Goal: Task Accomplishment & Management: Use online tool/utility

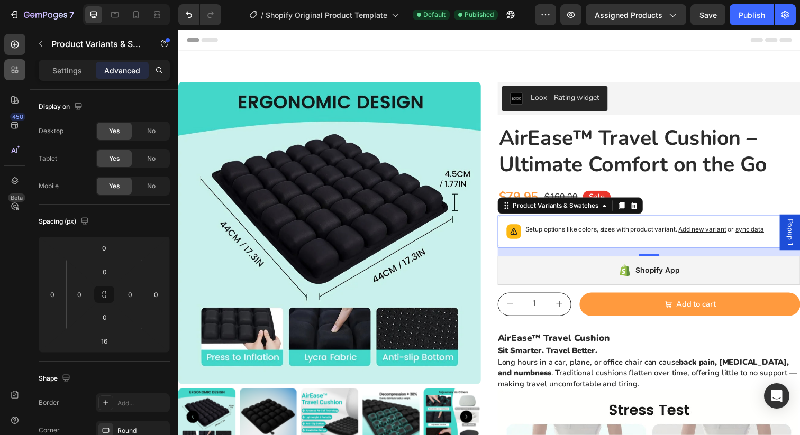
click at [14, 75] on div at bounding box center [14, 69] width 21 height 21
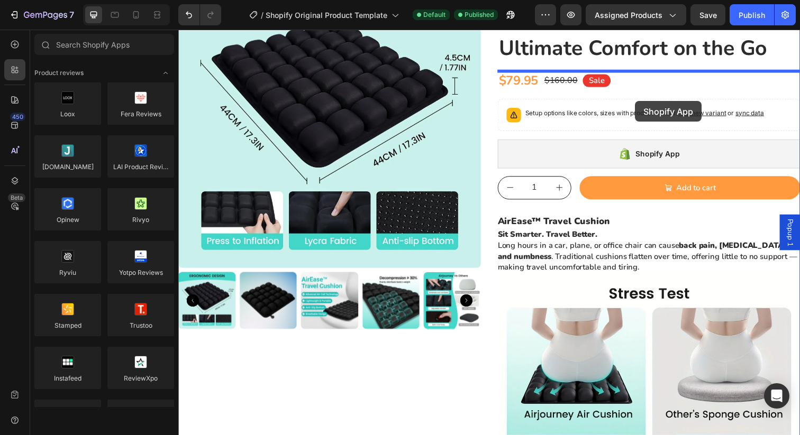
scroll to position [71, 0]
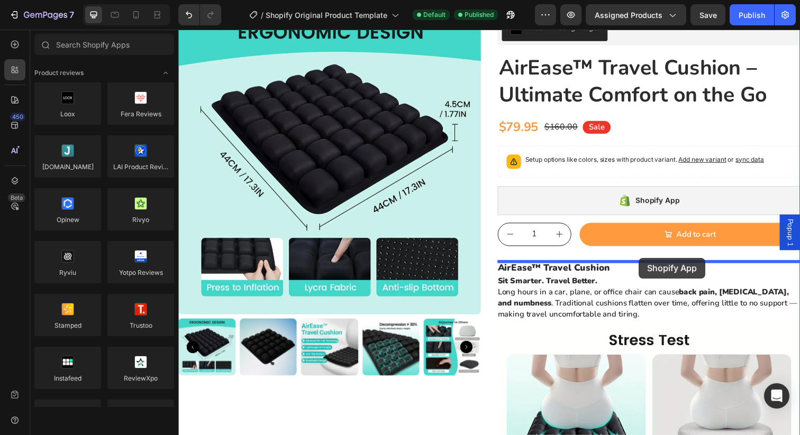
drag, startPoint x: 259, startPoint y: 407, endPoint x: 649, endPoint y: 263, distance: 415.6
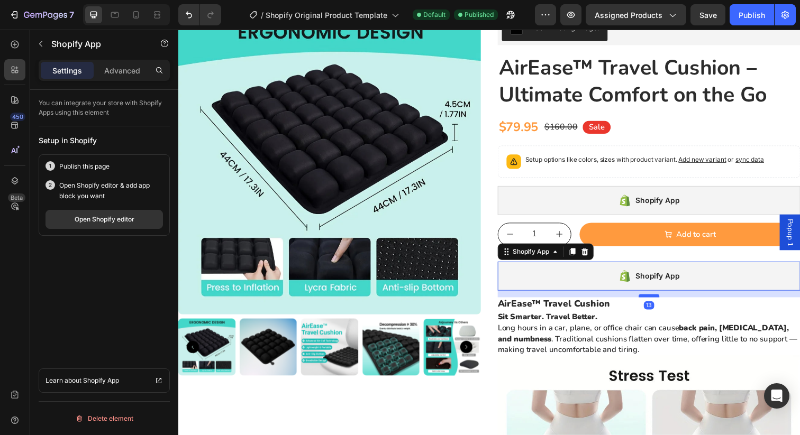
drag, startPoint x: 663, startPoint y: 310, endPoint x: 663, endPoint y: 301, distance: 9.0
click at [663, 301] on div at bounding box center [658, 301] width 21 height 3
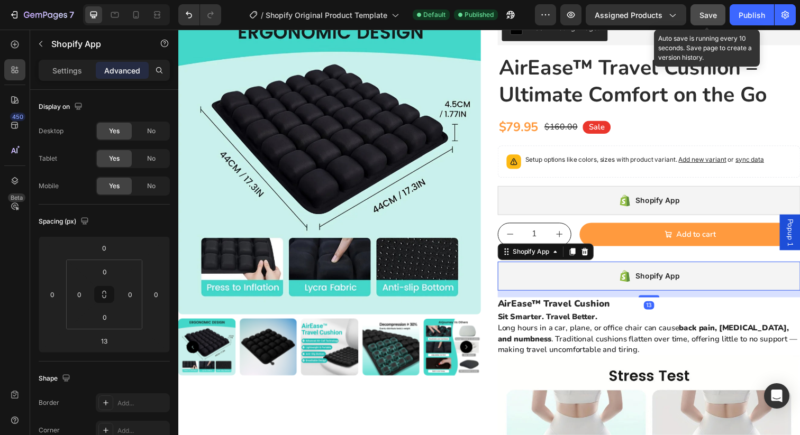
click at [709, 17] on span "Save" at bounding box center [707, 15] width 17 height 9
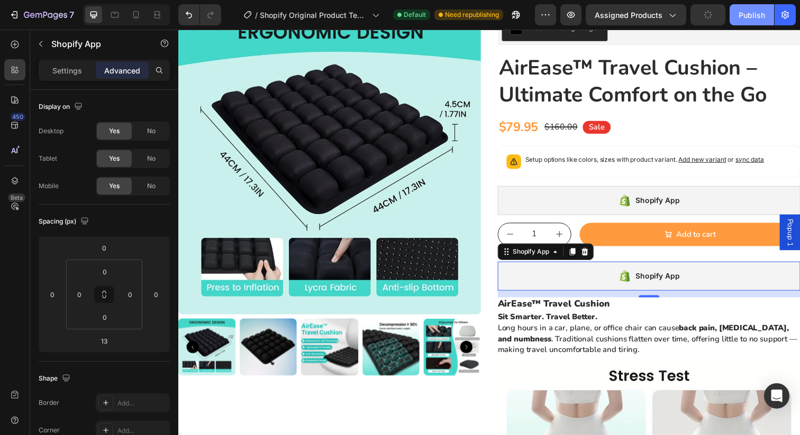
click at [748, 13] on div "Publish" at bounding box center [752, 15] width 26 height 11
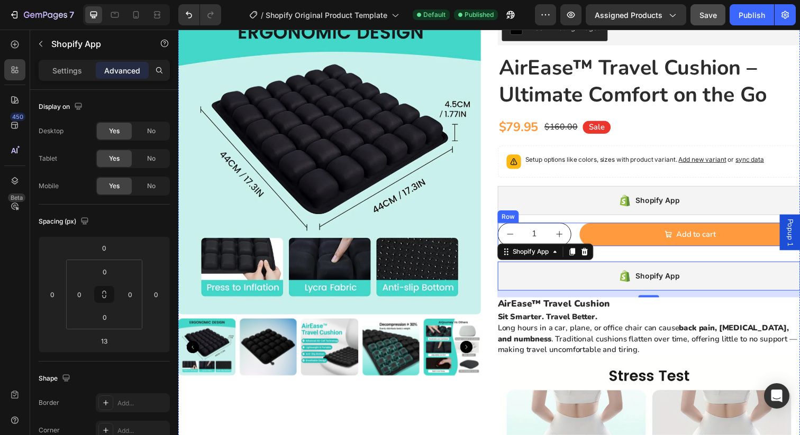
click at [581, 241] on div "1 Product Quantity Add to cart Add to Cart Row" at bounding box center [658, 239] width 309 height 24
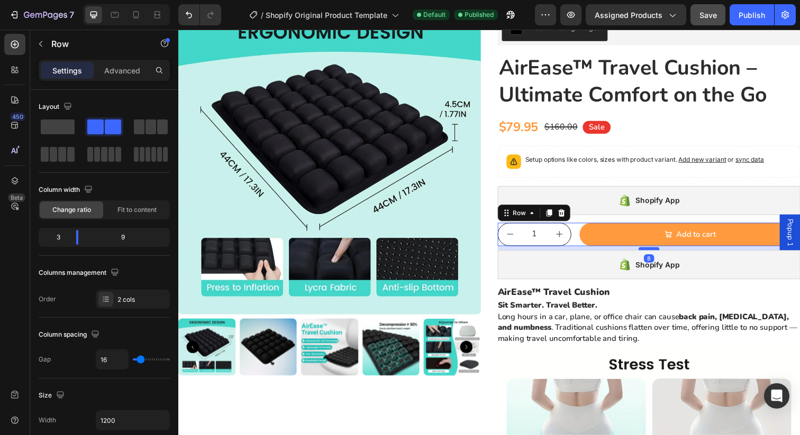
drag, startPoint x: 654, startPoint y: 265, endPoint x: 654, endPoint y: 253, distance: 11.7
click at [654, 253] on div at bounding box center [658, 253] width 21 height 3
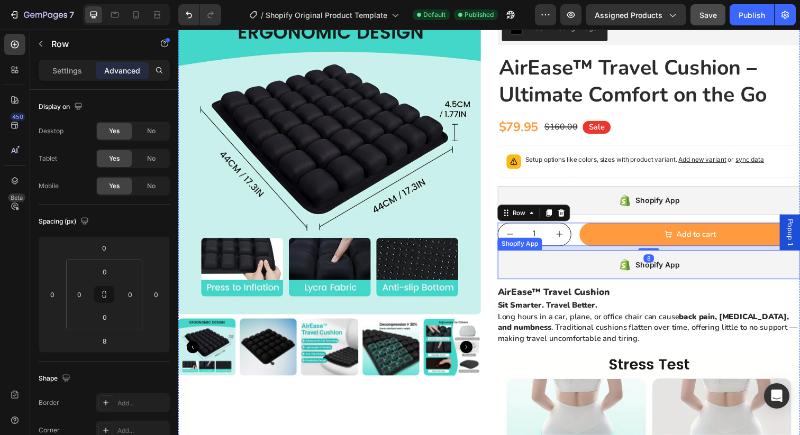
click at [602, 263] on div "Shopify App" at bounding box center [658, 270] width 309 height 30
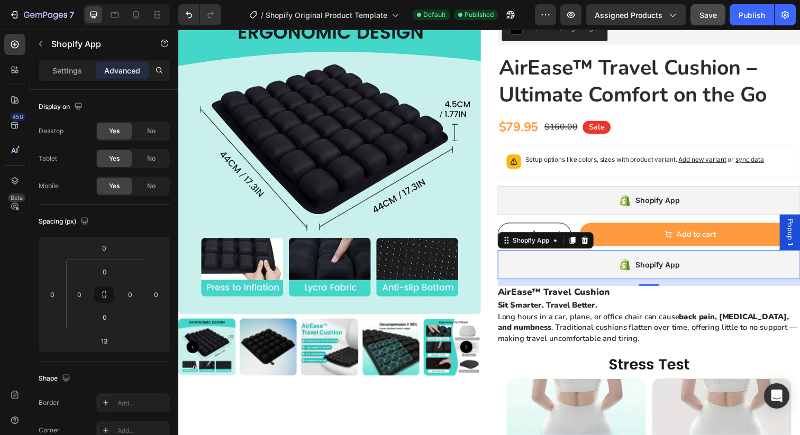
click at [702, 3] on div "7 / Shopify Original Product Template Default Published Preview Assigned Produc…" at bounding box center [400, 15] width 800 height 30
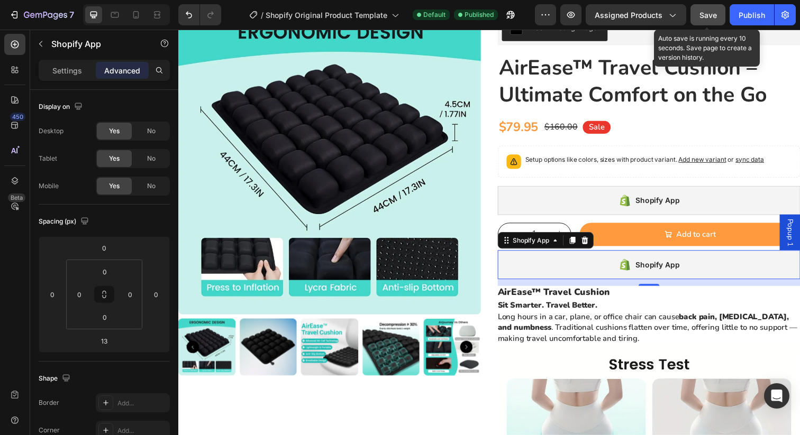
click at [705, 16] on span "Save" at bounding box center [707, 15] width 17 height 9
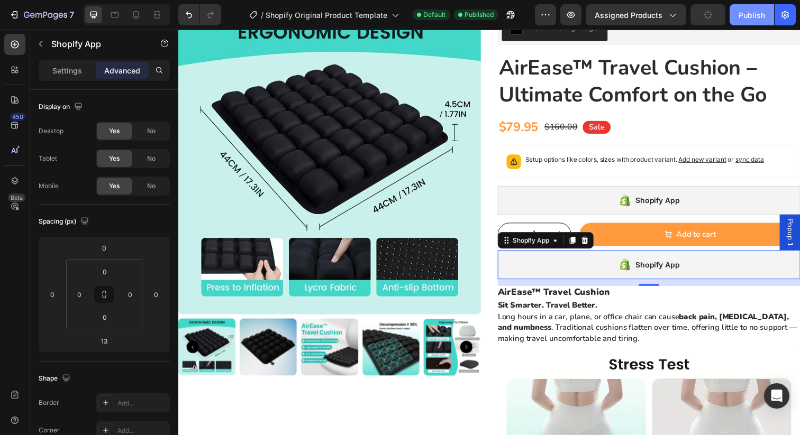
click at [749, 21] on button "Publish" at bounding box center [752, 14] width 44 height 21
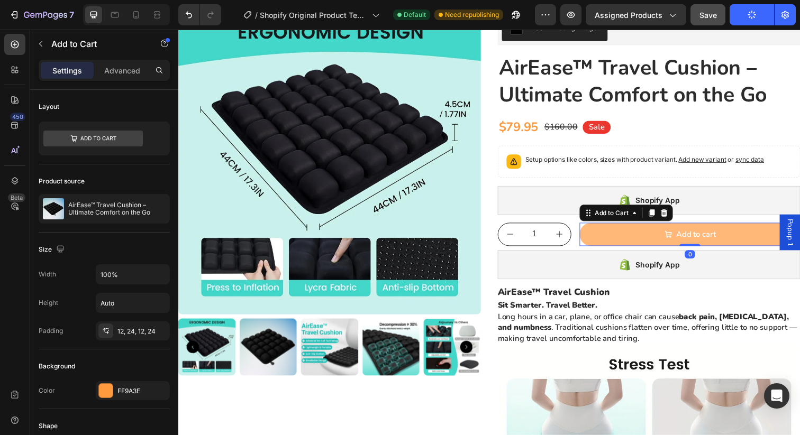
click at [607, 238] on button "Add to cart" at bounding box center [700, 239] width 225 height 24
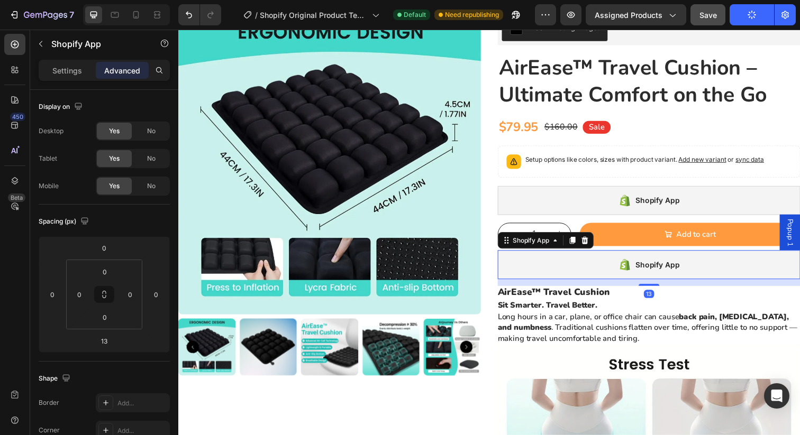
click at [619, 274] on div "Shopify App" at bounding box center [658, 270] width 309 height 30
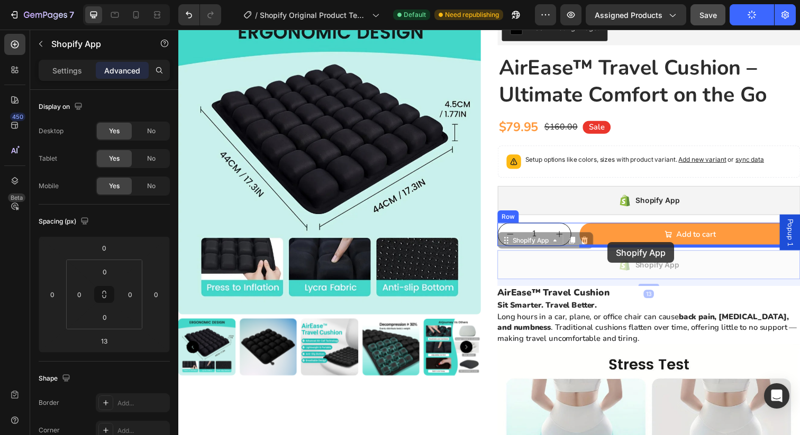
drag, startPoint x: 535, startPoint y: 249, endPoint x: 616, endPoint y: 247, distance: 81.0
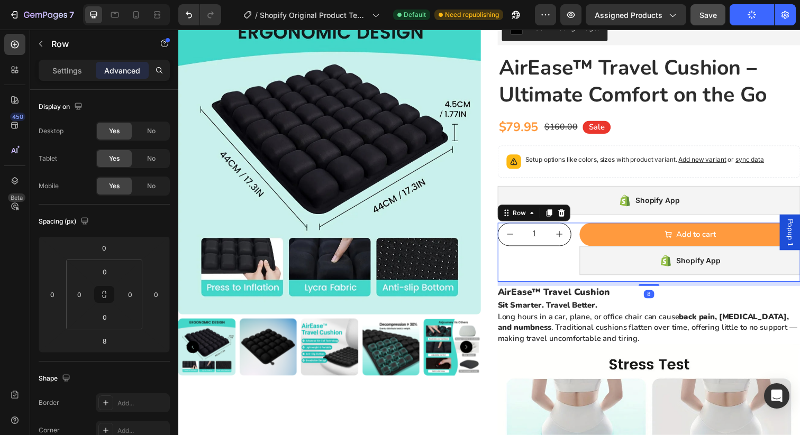
click at [559, 272] on div "1 Product Quantity" at bounding box center [541, 257] width 75 height 60
click at [610, 272] on div "Shopify App" at bounding box center [700, 266] width 225 height 30
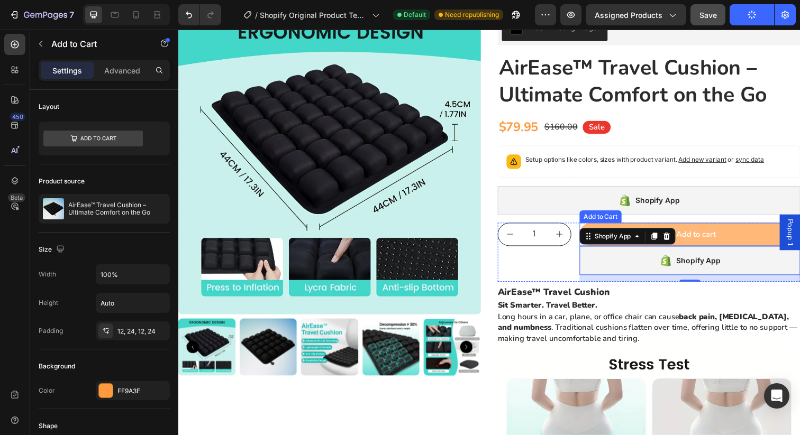
click at [741, 245] on button "Add to cart" at bounding box center [700, 239] width 225 height 24
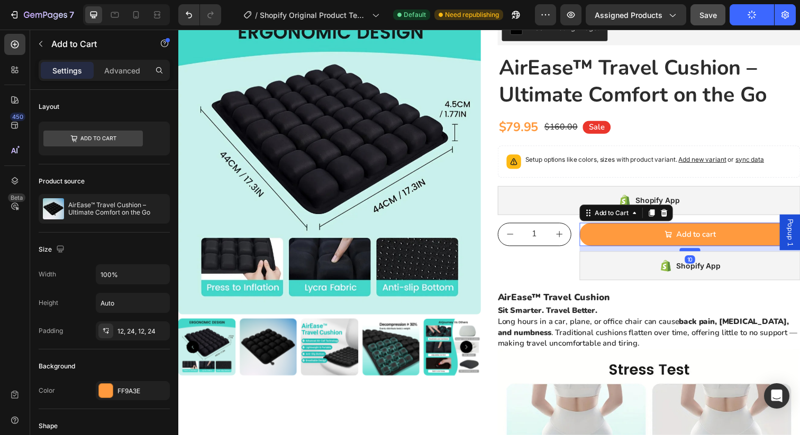
click at [700, 254] on div at bounding box center [700, 254] width 21 height 3
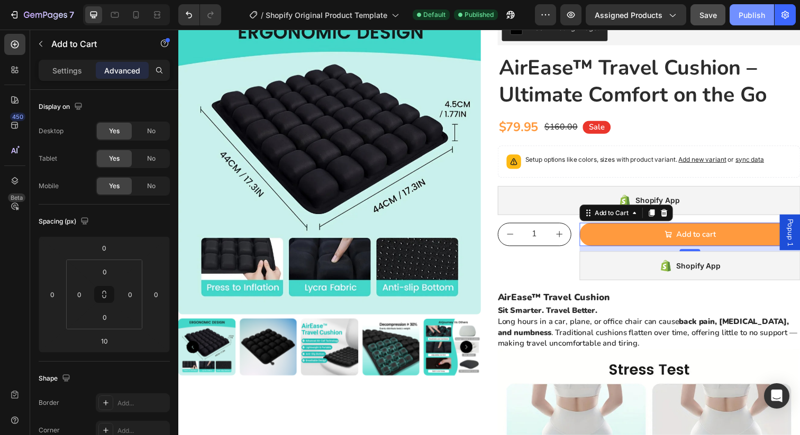
click at [758, 15] on div "Publish" at bounding box center [752, 15] width 26 height 11
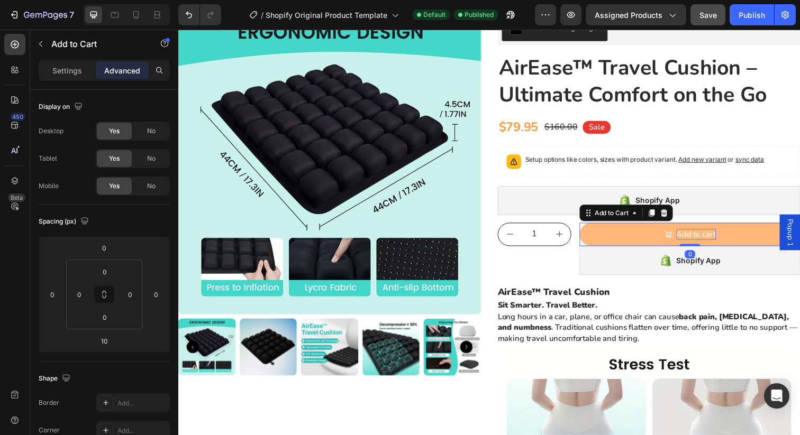
drag, startPoint x: 702, startPoint y: 254, endPoint x: 702, endPoint y: 241, distance: 12.7
click at [702, 241] on div "Add to cart Add to Cart 0" at bounding box center [700, 239] width 225 height 24
type input "0"
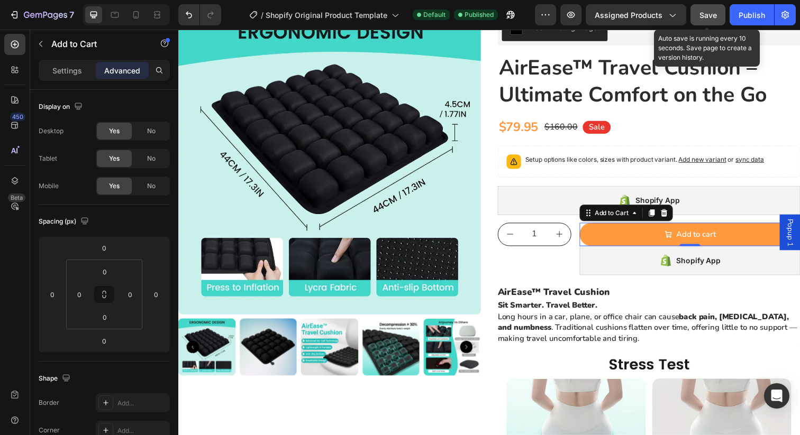
click at [707, 13] on span "Save" at bounding box center [707, 15] width 17 height 9
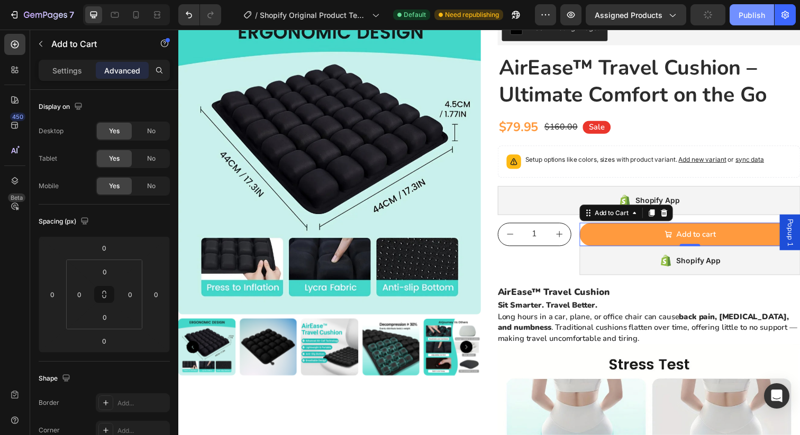
click at [741, 19] on div "Publish" at bounding box center [752, 15] width 26 height 11
click at [741, 19] on button "Publish" at bounding box center [752, 14] width 44 height 21
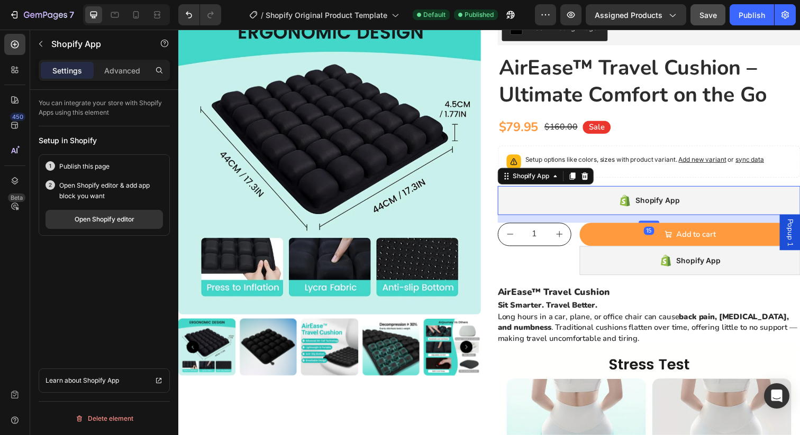
click at [528, 199] on div "Shopify App" at bounding box center [658, 204] width 309 height 30
click at [100, 217] on div "Open Shopify editor" at bounding box center [105, 220] width 60 height 10
click at [126, 74] on p "Advanced" at bounding box center [122, 70] width 36 height 11
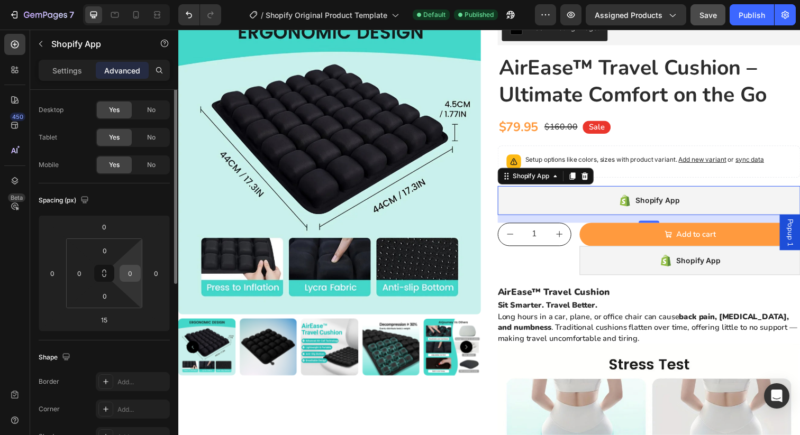
scroll to position [0, 0]
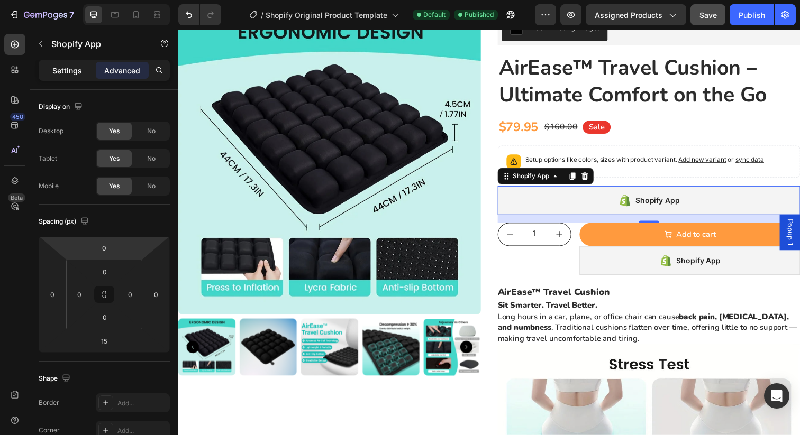
click at [71, 73] on p "Settings" at bounding box center [67, 70] width 30 height 11
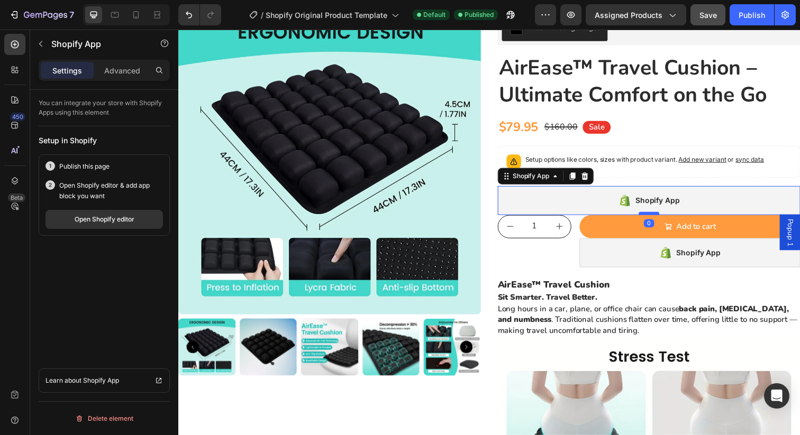
drag, startPoint x: 660, startPoint y: 224, endPoint x: 658, endPoint y: 215, distance: 8.6
click at [658, 216] on div at bounding box center [658, 217] width 21 height 3
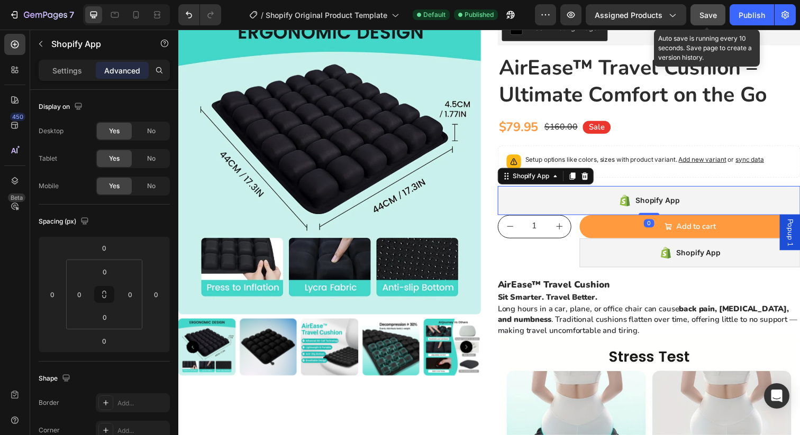
click at [707, 16] on span "Save" at bounding box center [707, 15] width 17 height 9
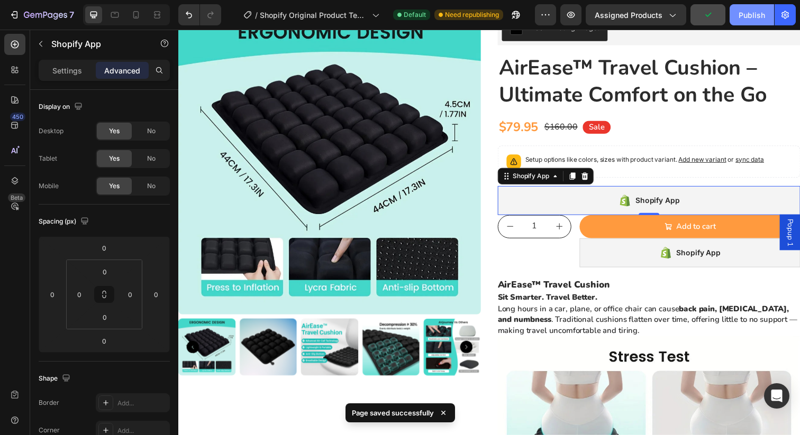
click at [754, 18] on div "Publish" at bounding box center [752, 15] width 26 height 11
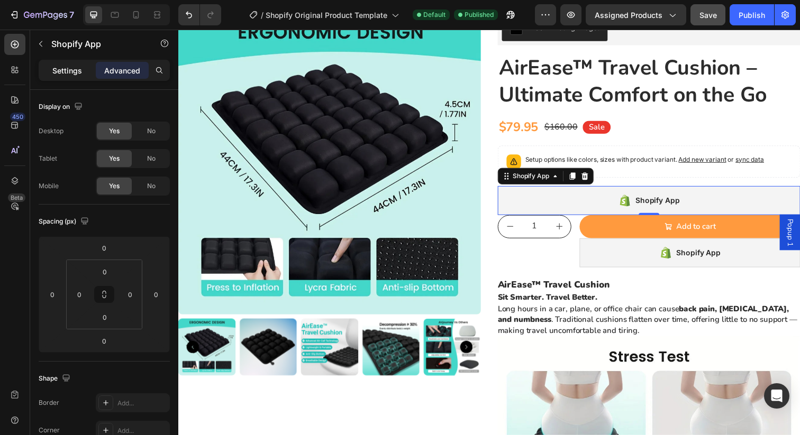
click at [61, 74] on p "Settings" at bounding box center [67, 70] width 30 height 11
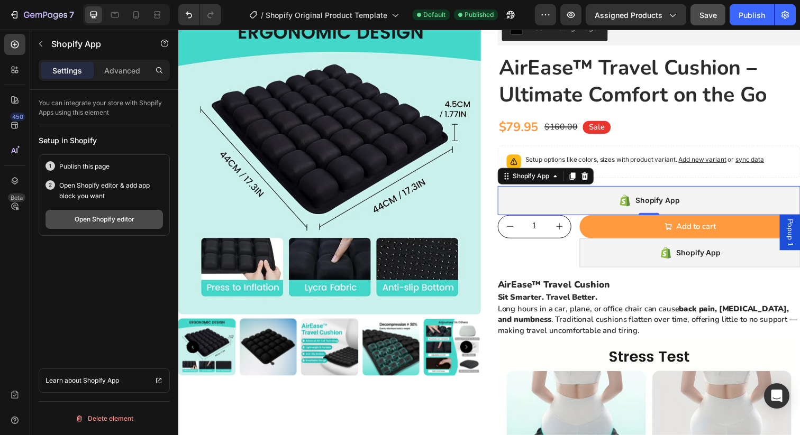
click at [82, 222] on div "Open Shopify editor" at bounding box center [105, 220] width 60 height 10
click at [83, 221] on div "Open Shopify editor" at bounding box center [105, 220] width 60 height 10
click at [126, 69] on p "Advanced" at bounding box center [122, 70] width 36 height 11
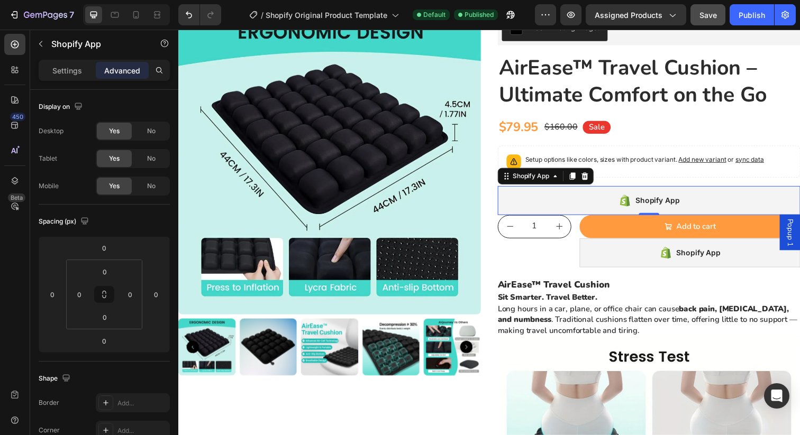
click at [126, 69] on p "Advanced" at bounding box center [122, 70] width 36 height 11
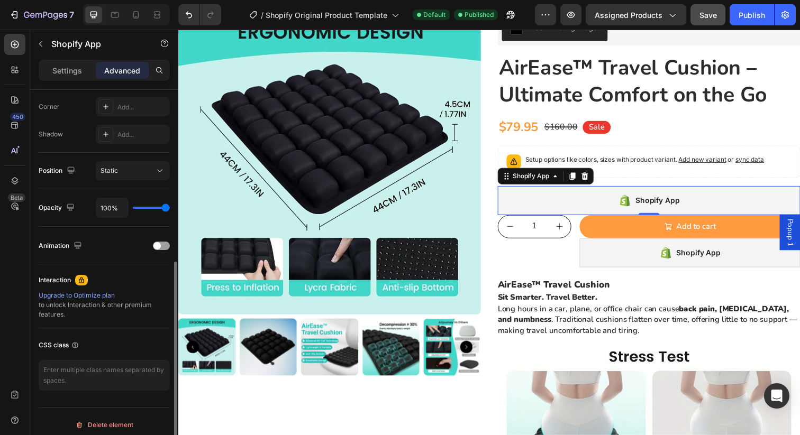
scroll to position [326, 0]
click at [157, 241] on span at bounding box center [156, 243] width 7 height 7
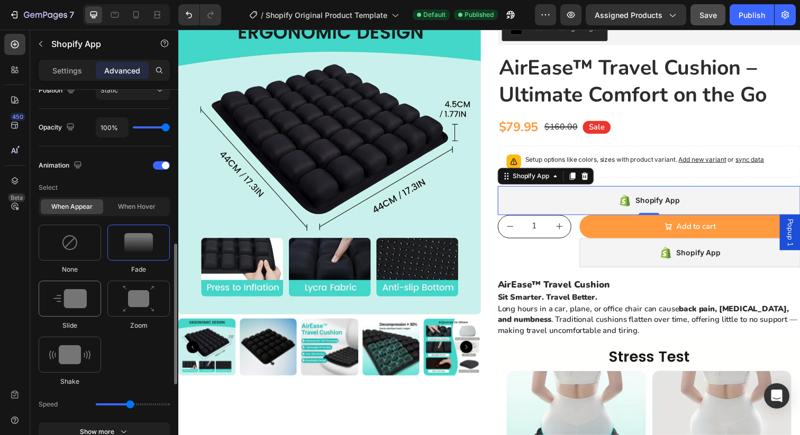
scroll to position [408, 0]
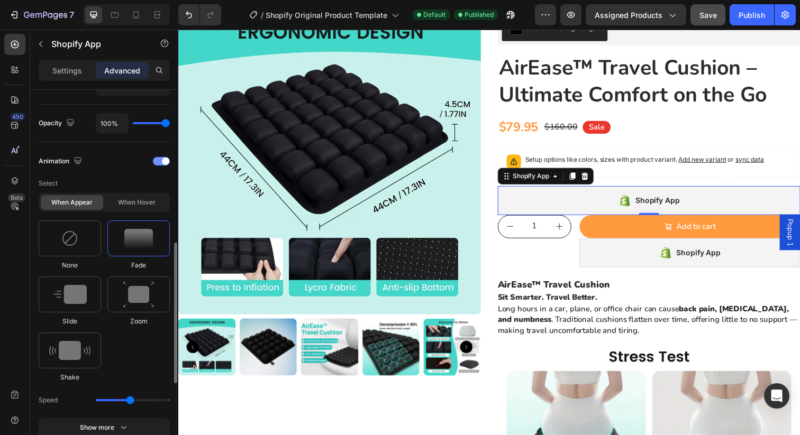
click at [158, 163] on div at bounding box center [161, 161] width 17 height 8
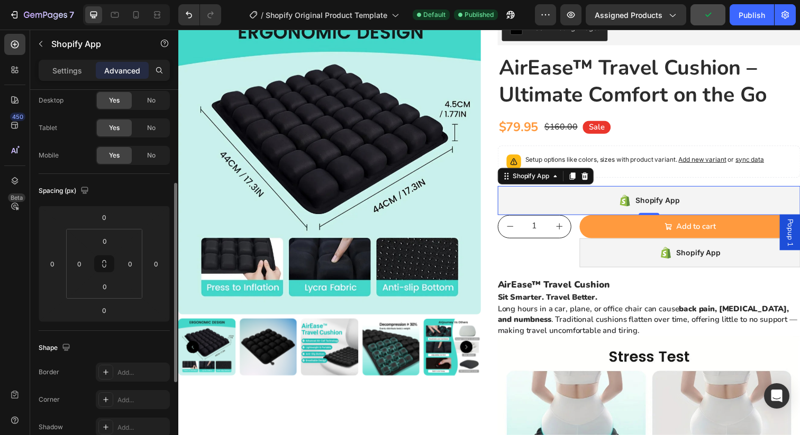
scroll to position [0, 0]
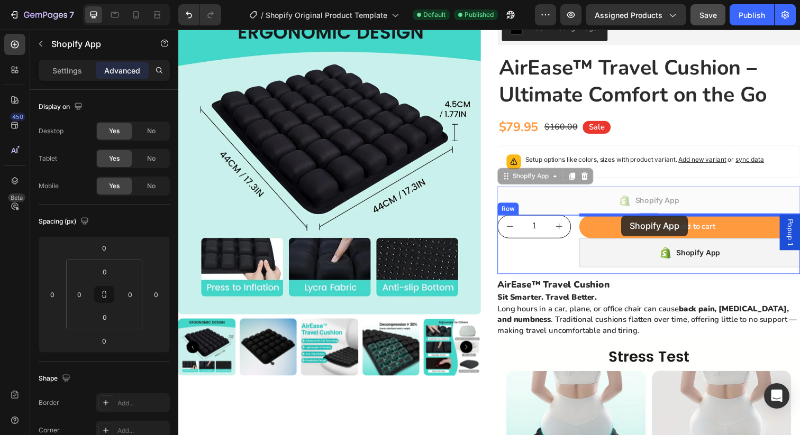
drag, startPoint x: 531, startPoint y: 181, endPoint x: 628, endPoint y: 215, distance: 102.9
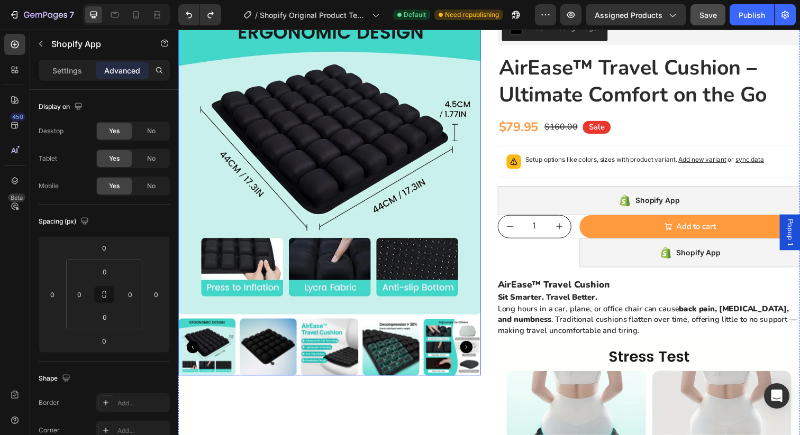
click at [280, 321] on div at bounding box center [332, 197] width 309 height 371
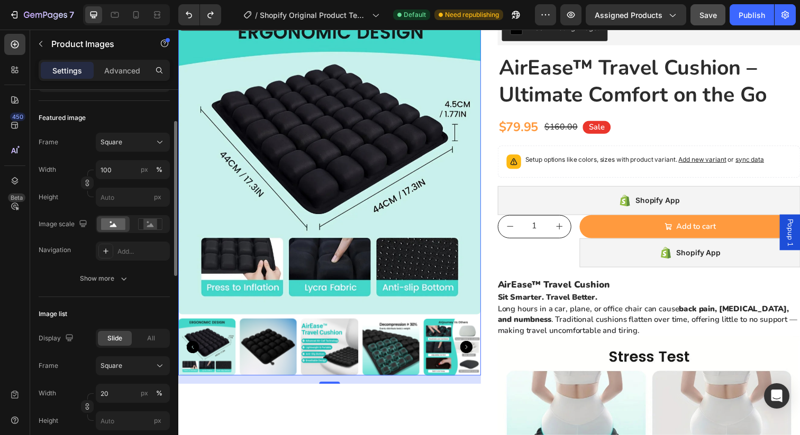
scroll to position [145, 0]
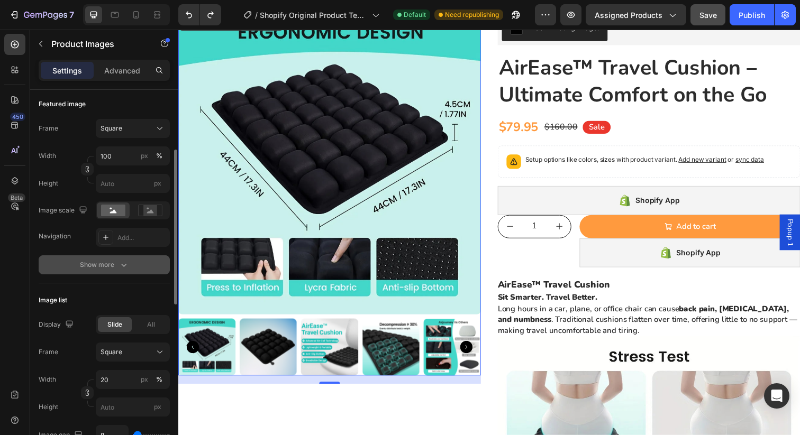
click at [94, 267] on div "Show more" at bounding box center [104, 265] width 49 height 11
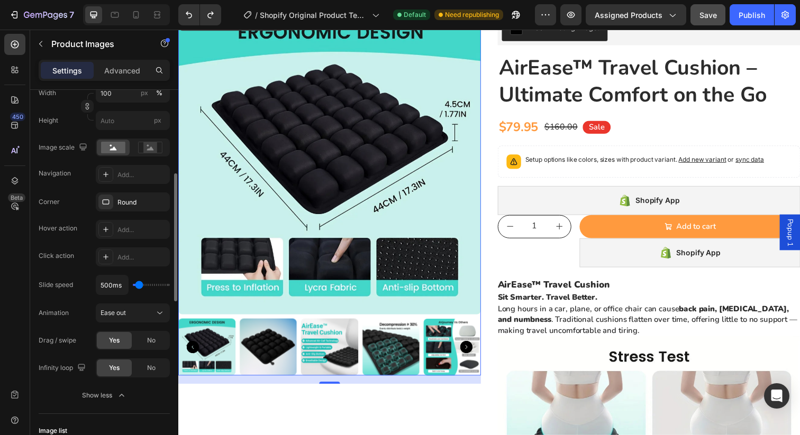
scroll to position [222, 0]
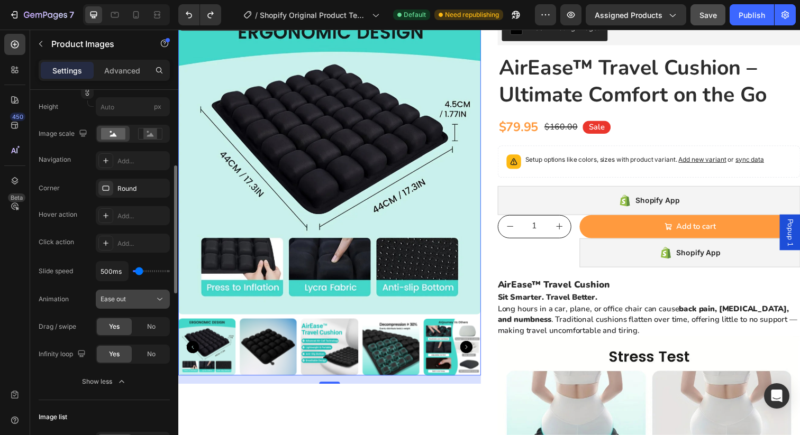
click at [125, 299] on span "Ease out" at bounding box center [113, 299] width 25 height 8
click at [25, 312] on div "450 Beta" at bounding box center [15, 233] width 30 height 406
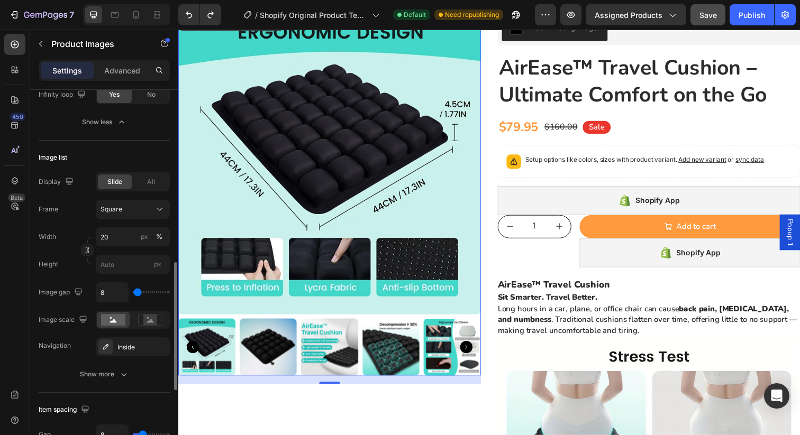
scroll to position [491, 0]
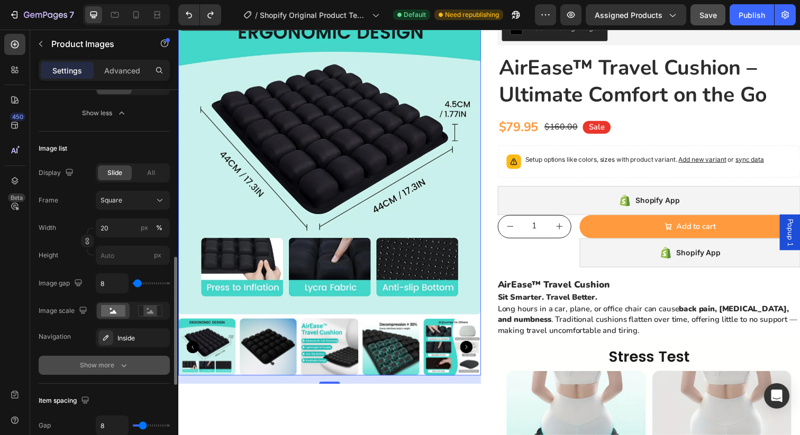
click at [100, 367] on div "Show more" at bounding box center [104, 365] width 49 height 11
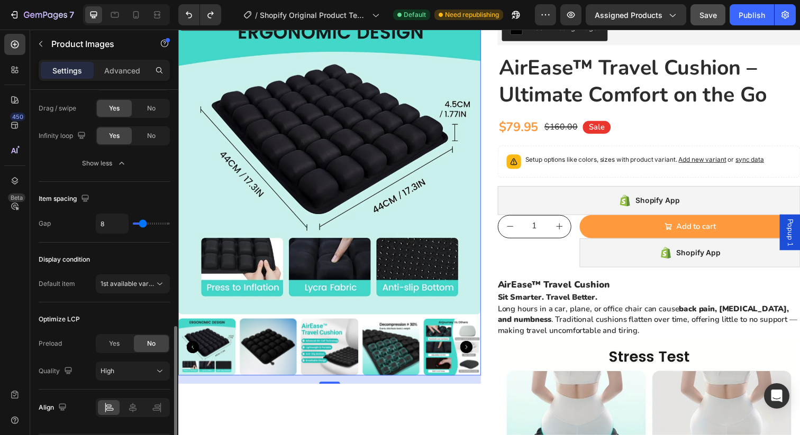
scroll to position [863, 0]
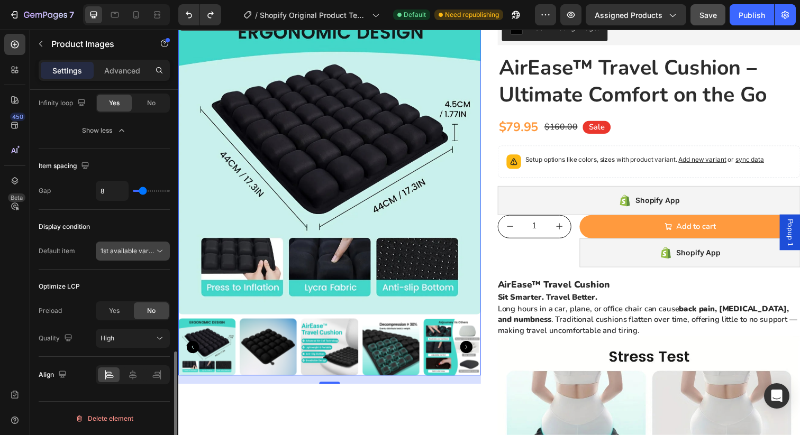
click at [139, 250] on span "1st available variant" at bounding box center [130, 251] width 59 height 8
click at [77, 225] on div "Display condition" at bounding box center [64, 227] width 51 height 10
click at [113, 62] on div "Advanced" at bounding box center [122, 70] width 53 height 17
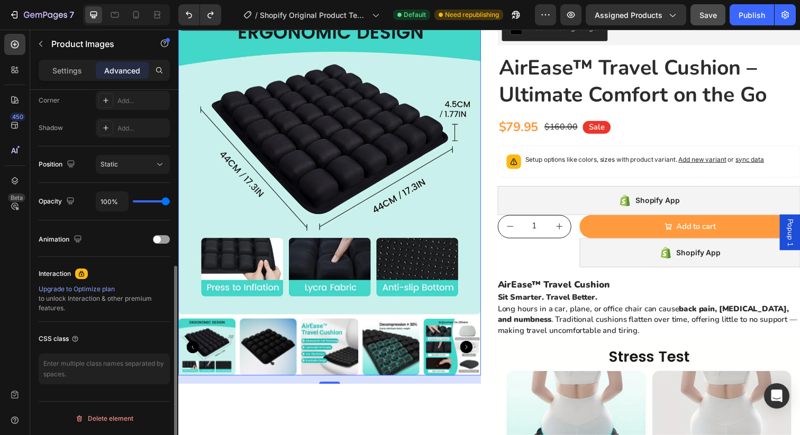
scroll to position [330, 0]
click at [159, 239] on span at bounding box center [156, 239] width 7 height 7
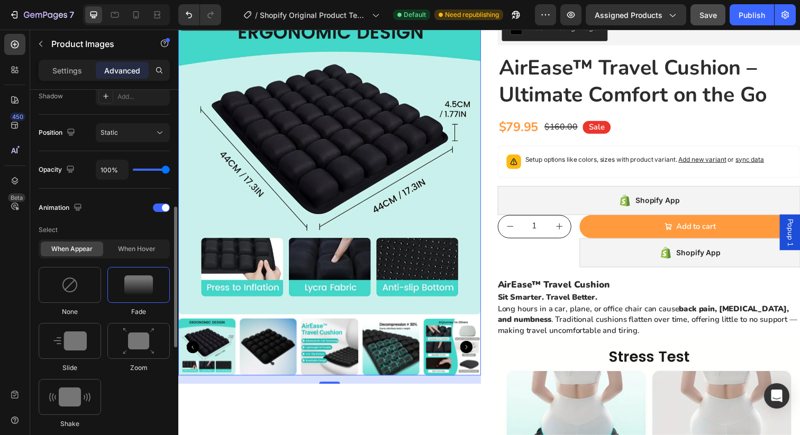
scroll to position [348, 0]
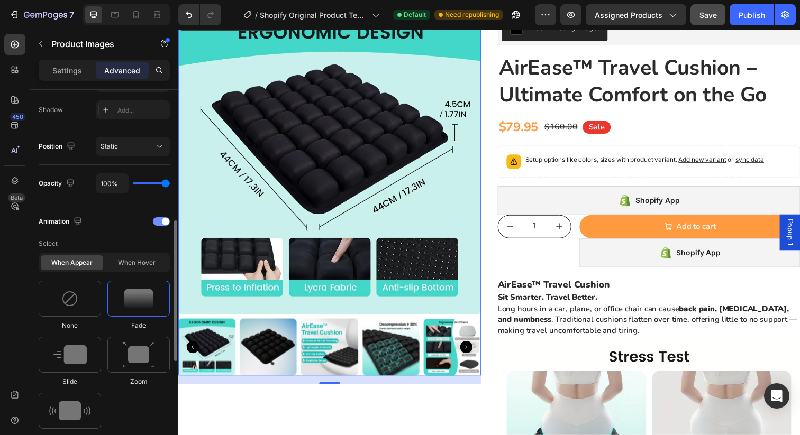
click at [158, 220] on div at bounding box center [161, 221] width 17 height 8
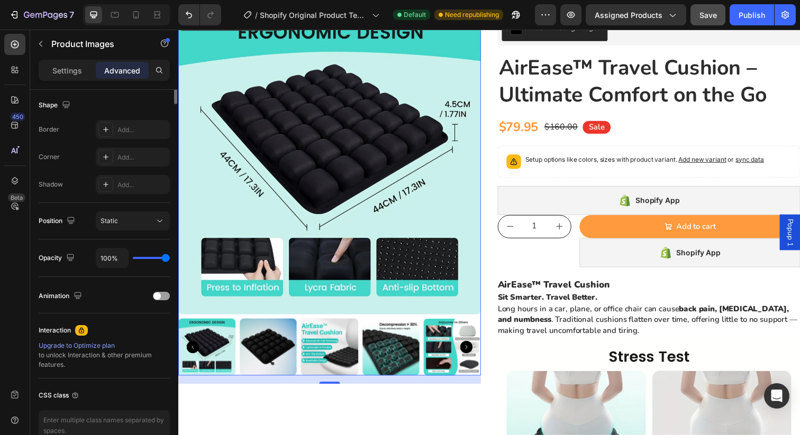
scroll to position [0, 0]
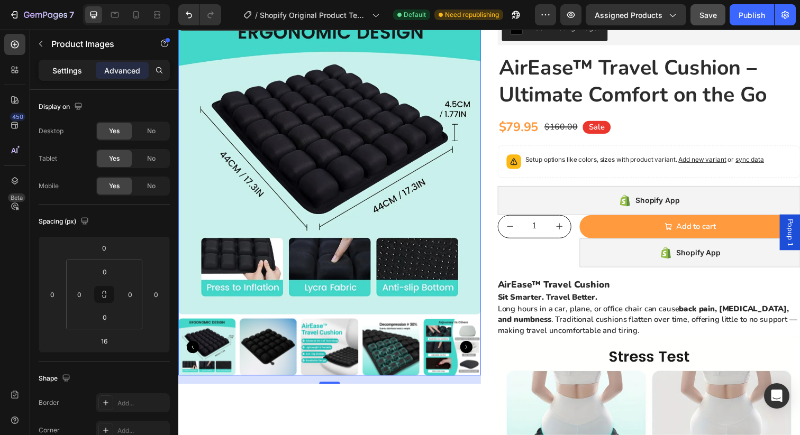
click at [62, 74] on p "Settings" at bounding box center [67, 70] width 30 height 11
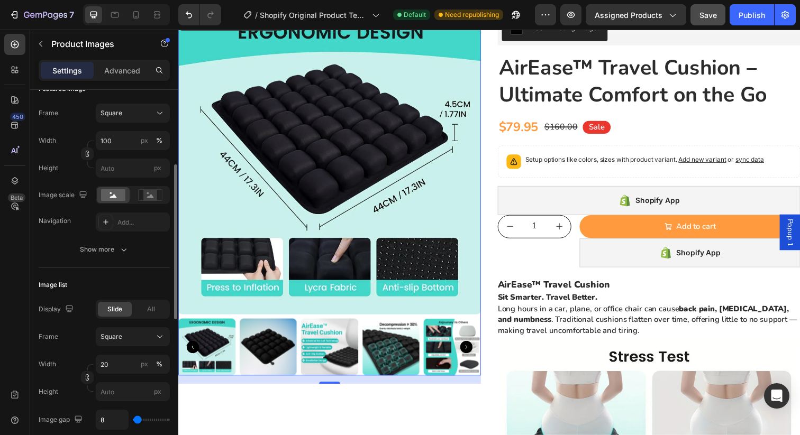
scroll to position [169, 0]
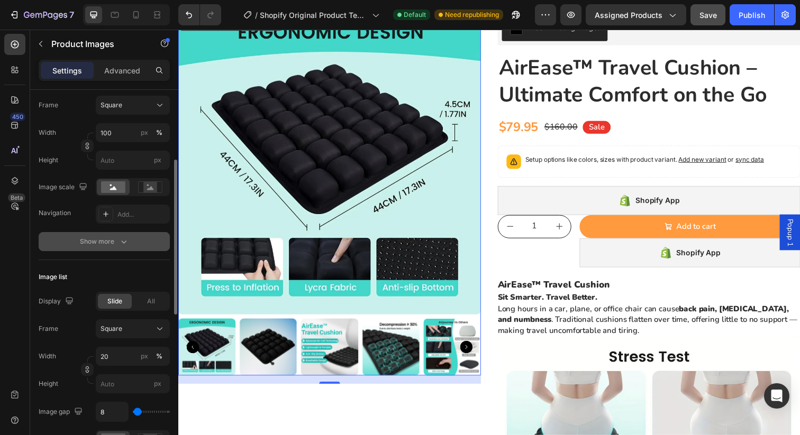
click at [111, 244] on div "Show more" at bounding box center [104, 242] width 49 height 11
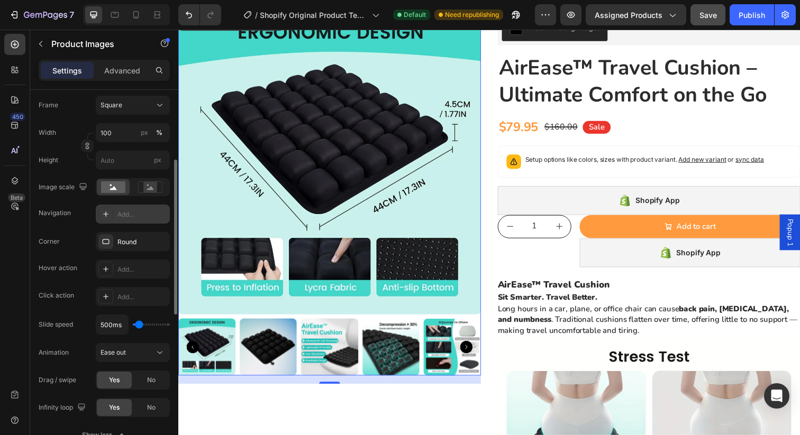
click at [122, 214] on div "Add..." at bounding box center [142, 215] width 50 height 10
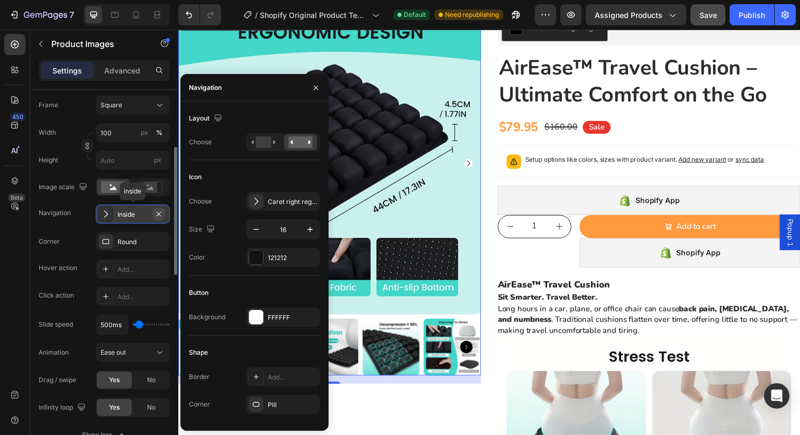
click at [159, 215] on icon "button" at bounding box center [158, 214] width 8 height 8
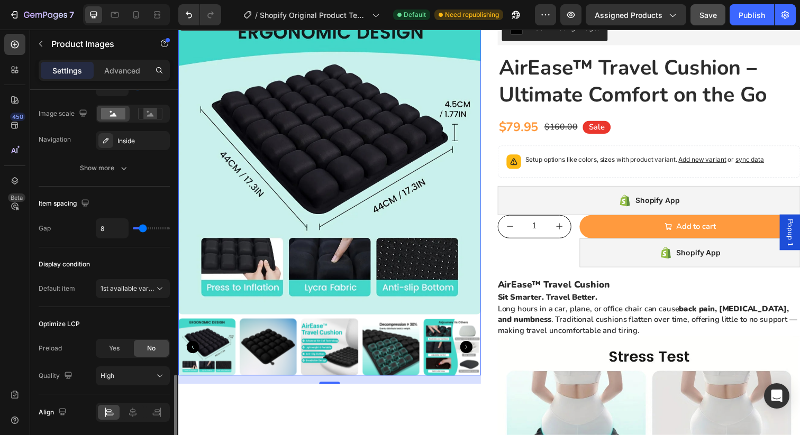
scroll to position [726, 0]
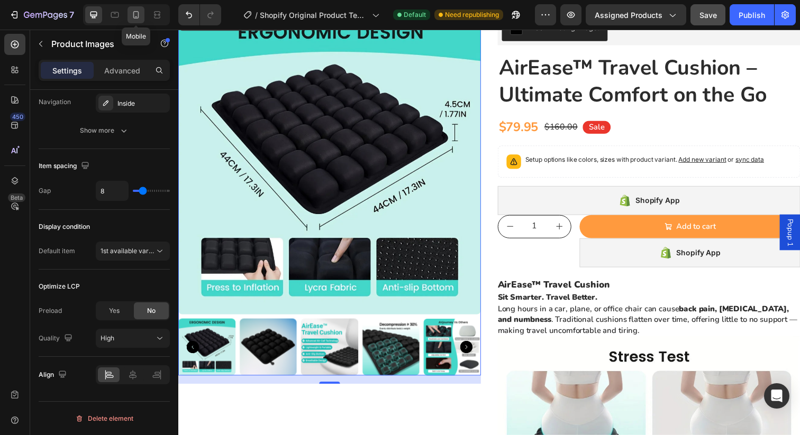
click at [135, 13] on icon at bounding box center [136, 15] width 11 height 11
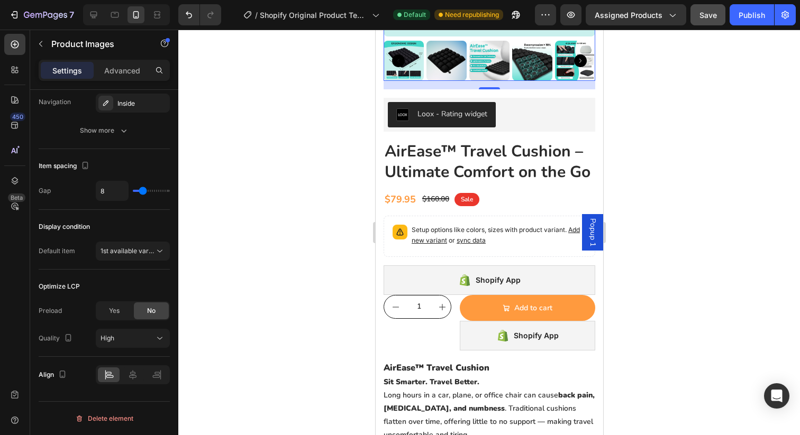
scroll to position [277, 0]
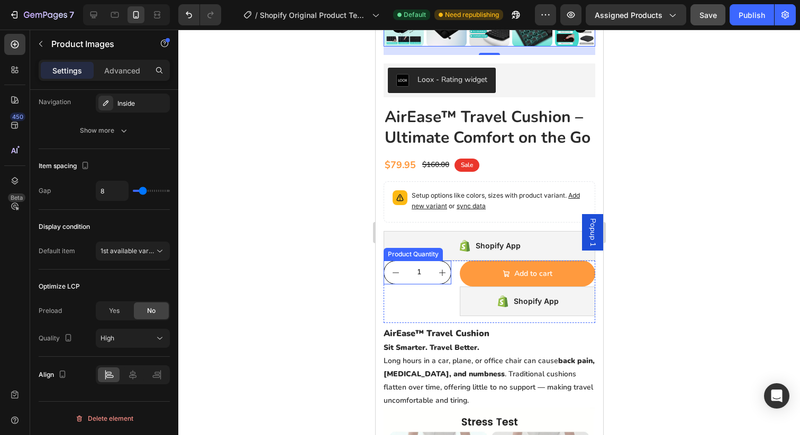
click at [419, 274] on input "1" at bounding box center [418, 272] width 24 height 23
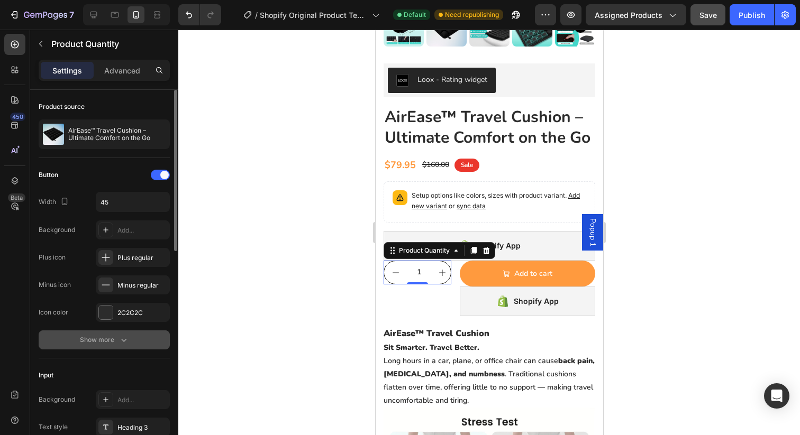
click at [120, 339] on icon "button" at bounding box center [124, 340] width 11 height 11
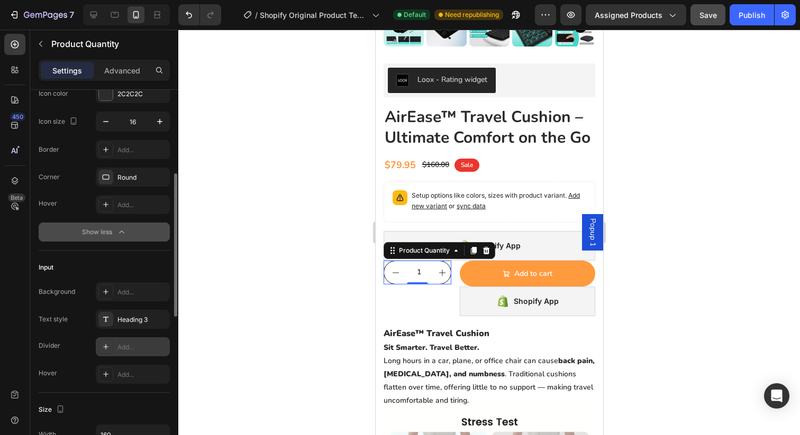
scroll to position [220, 0]
click at [93, 229] on div "Show less" at bounding box center [104, 231] width 45 height 11
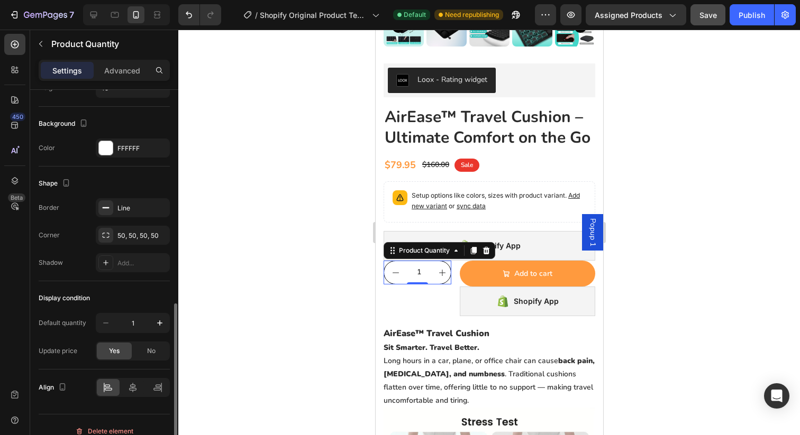
scroll to position [496, 0]
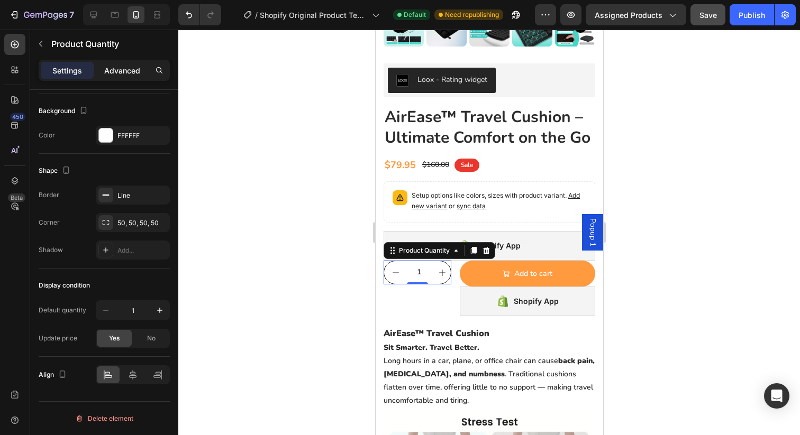
click at [119, 72] on p "Advanced" at bounding box center [122, 70] width 36 height 11
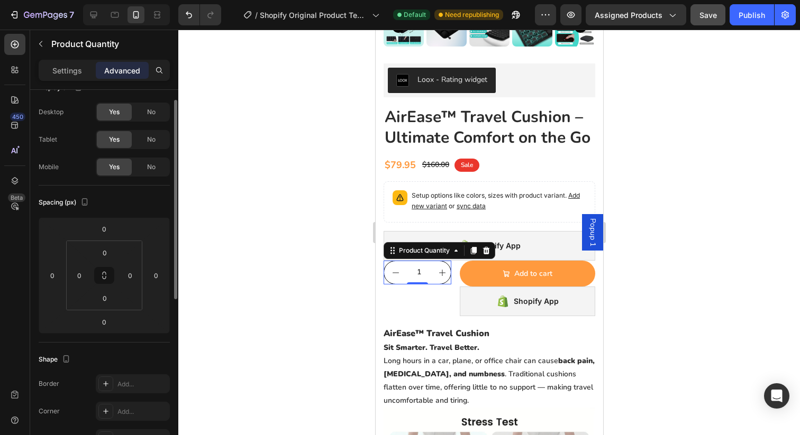
scroll to position [0, 0]
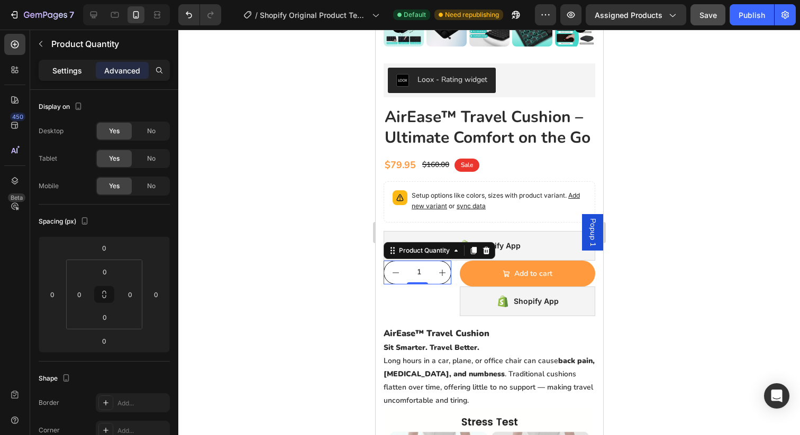
click at [69, 75] on p "Settings" at bounding box center [67, 70] width 30 height 11
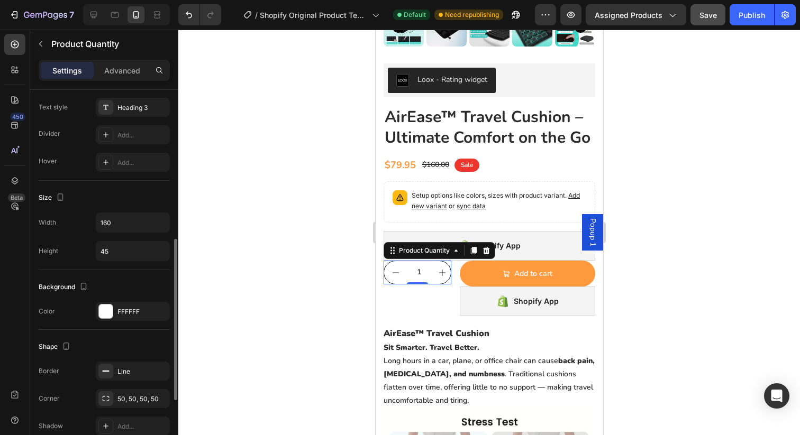
scroll to position [331, 0]
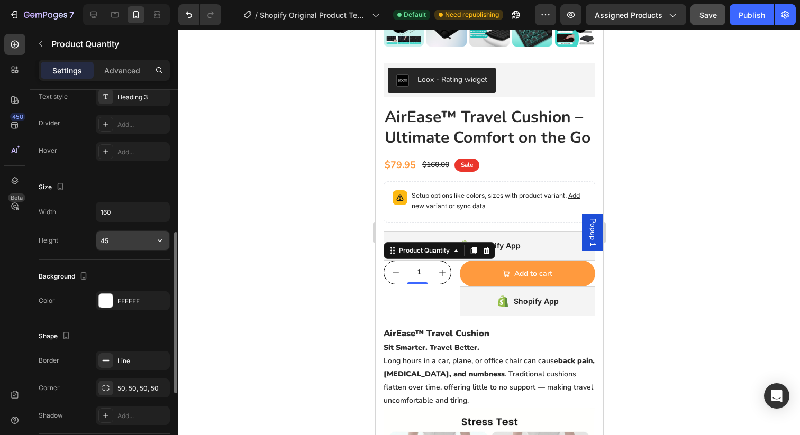
click at [105, 240] on input "45" at bounding box center [132, 240] width 73 height 19
type input "45"
click at [114, 213] on input "160" at bounding box center [132, 212] width 73 height 19
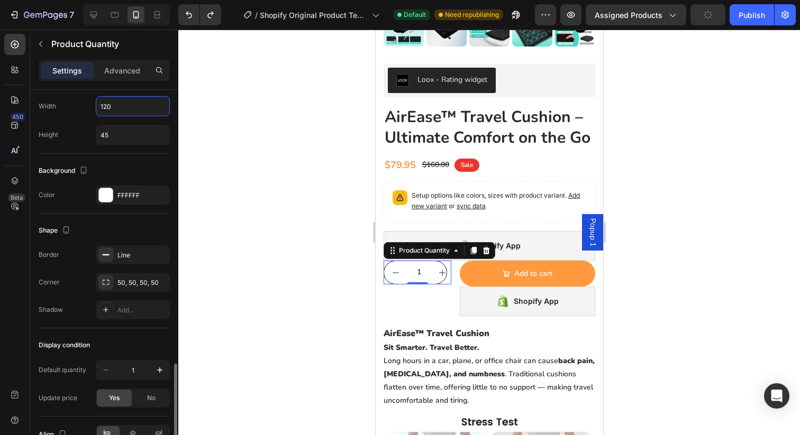
scroll to position [496, 0]
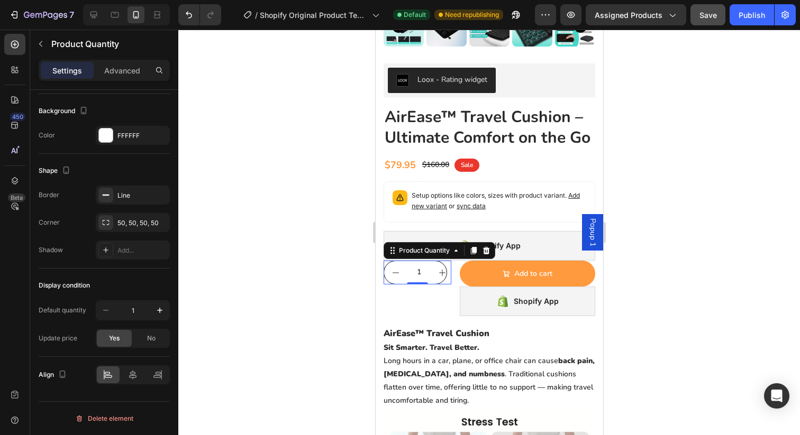
click at [419, 271] on input "1" at bounding box center [418, 272] width 24 height 23
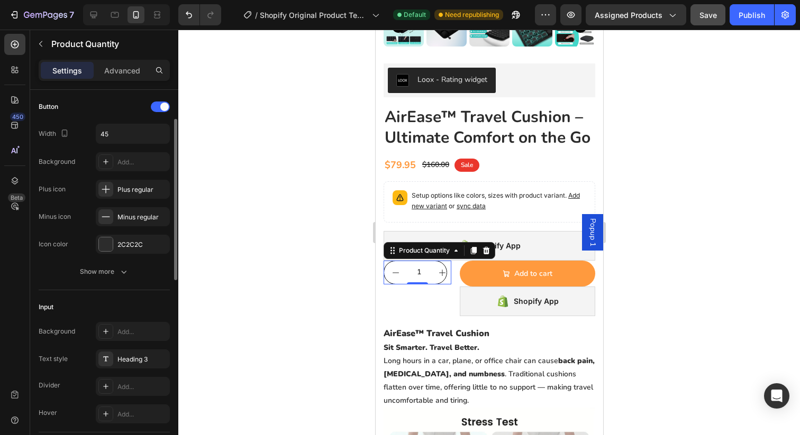
scroll to position [68, 0]
click at [110, 266] on button "Show more" at bounding box center [104, 272] width 131 height 19
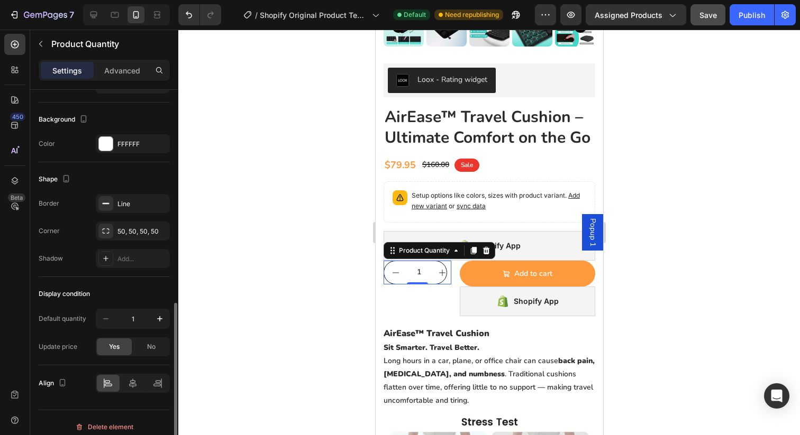
scroll to position [607, 0]
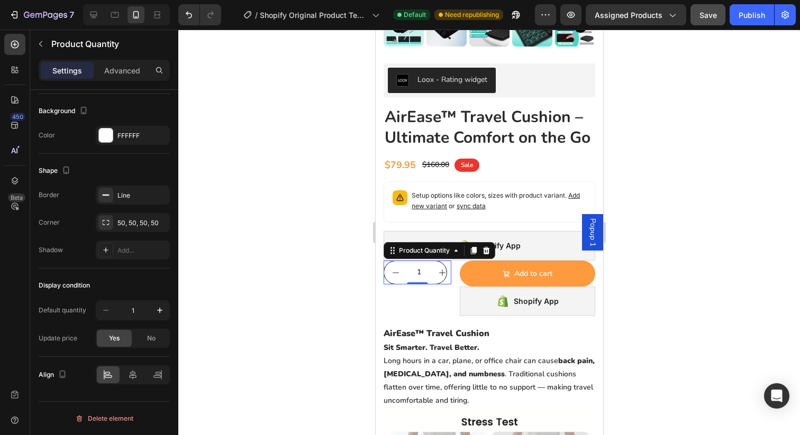
click at [419, 272] on input "1" at bounding box center [418, 272] width 24 height 23
click at [422, 279] on input "1" at bounding box center [418, 272] width 24 height 23
type input "160"
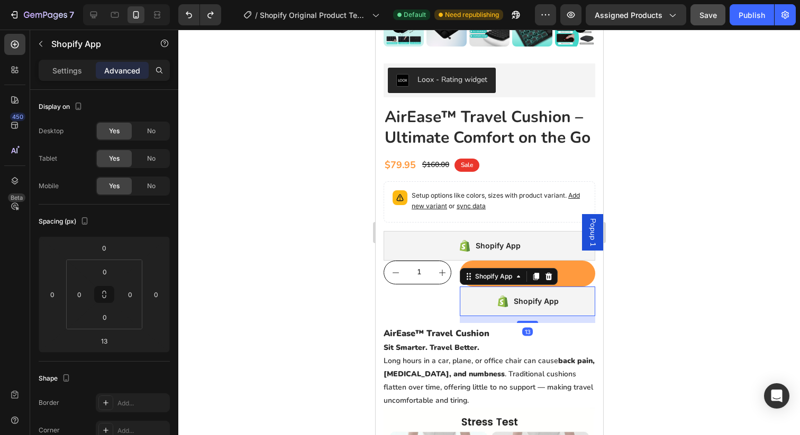
click at [477, 297] on div "Shopify App" at bounding box center [526, 302] width 135 height 30
click at [312, 307] on div at bounding box center [489, 233] width 622 height 406
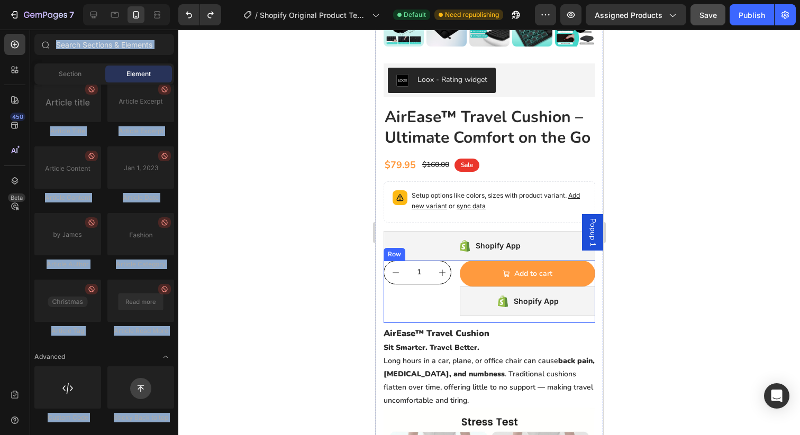
drag, startPoint x: 62, startPoint y: 293, endPoint x: 0, endPoint y: 303, distance: 63.2
click at [0, 0] on div "7 / Shopify Original Product Template Default Need republishing Preview Assigne…" at bounding box center [400, 0] width 800 height 0
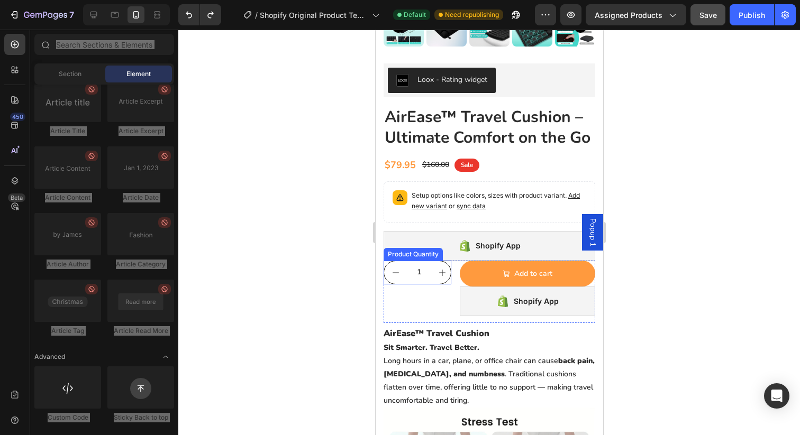
click at [411, 272] on input "1" at bounding box center [418, 272] width 24 height 23
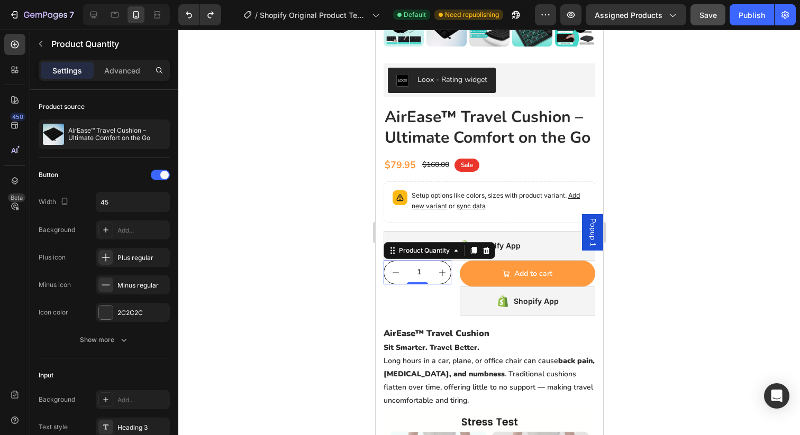
click at [214, 130] on div at bounding box center [489, 233] width 622 height 406
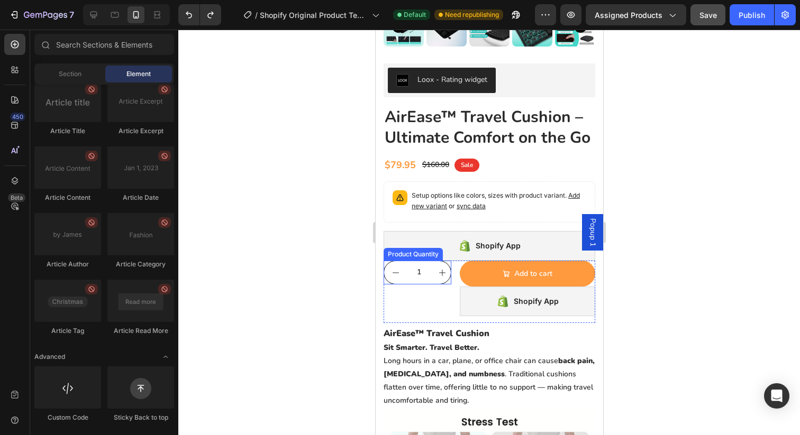
click at [405, 269] on button "decrement" at bounding box center [395, 272] width 23 height 23
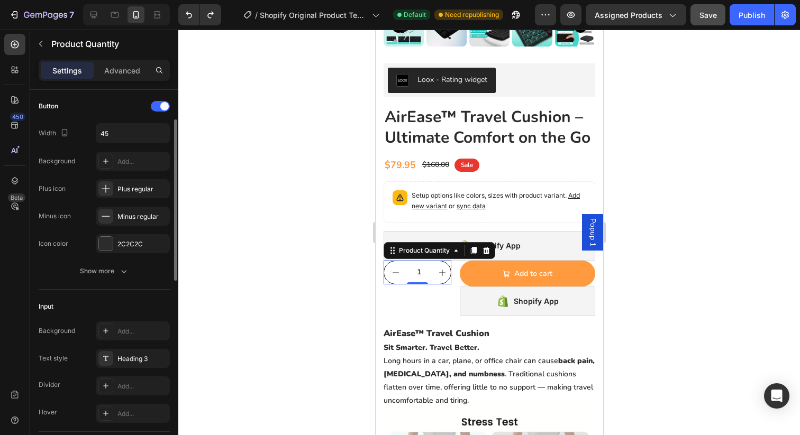
scroll to position [70, 0]
click at [157, 131] on icon "button" at bounding box center [159, 132] width 11 height 11
click at [121, 106] on div "Button" at bounding box center [104, 105] width 131 height 17
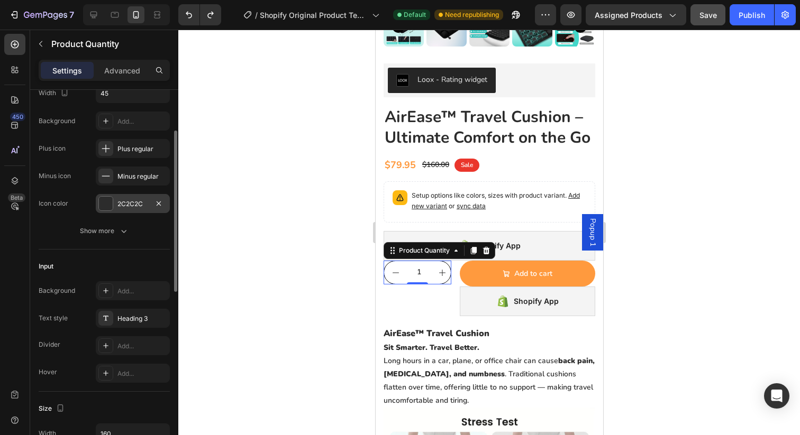
scroll to position [104, 0]
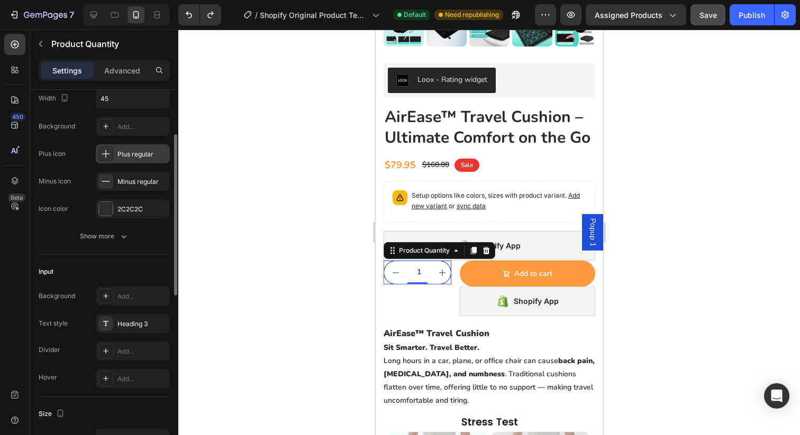
click at [124, 159] on div "Plus regular" at bounding box center [133, 153] width 74 height 19
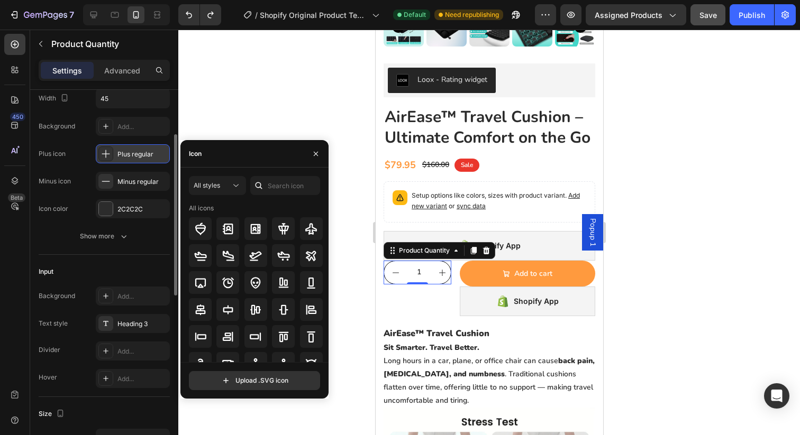
click at [124, 159] on div "Plus regular" at bounding box center [133, 153] width 74 height 19
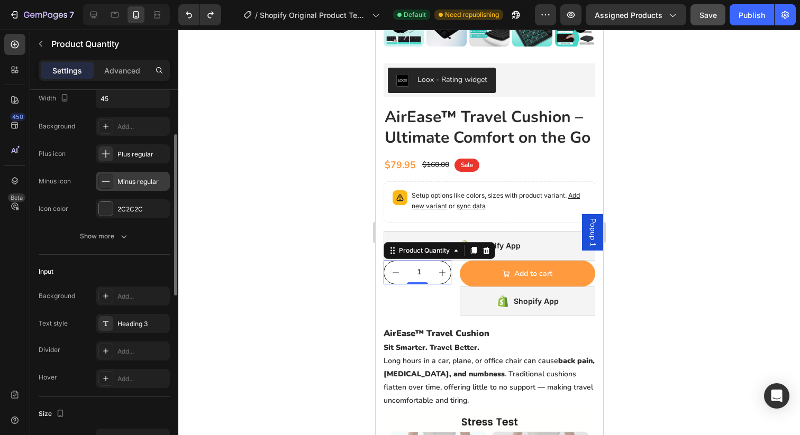
click at [132, 185] on div "Minus regular" at bounding box center [142, 182] width 50 height 10
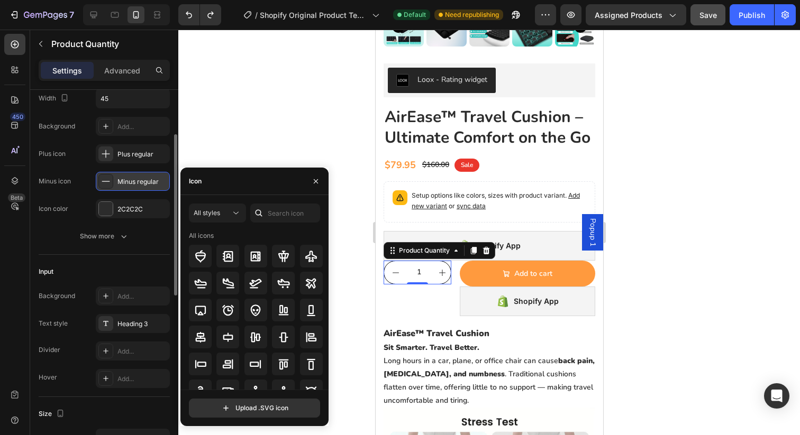
click at [132, 185] on div "Minus regular" at bounding box center [142, 182] width 50 height 10
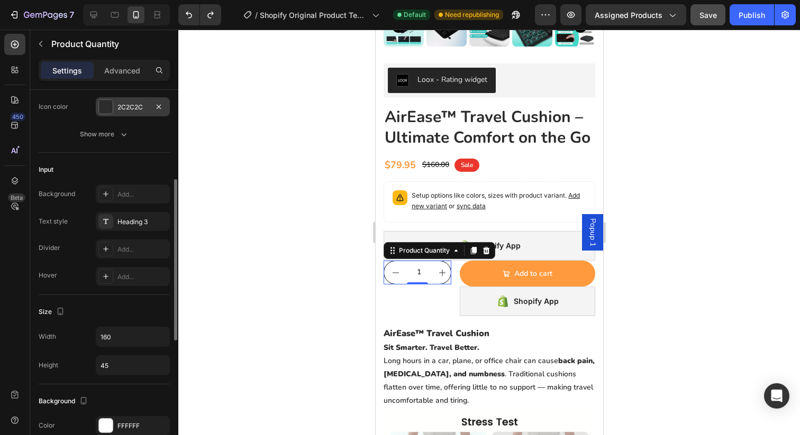
scroll to position [206, 0]
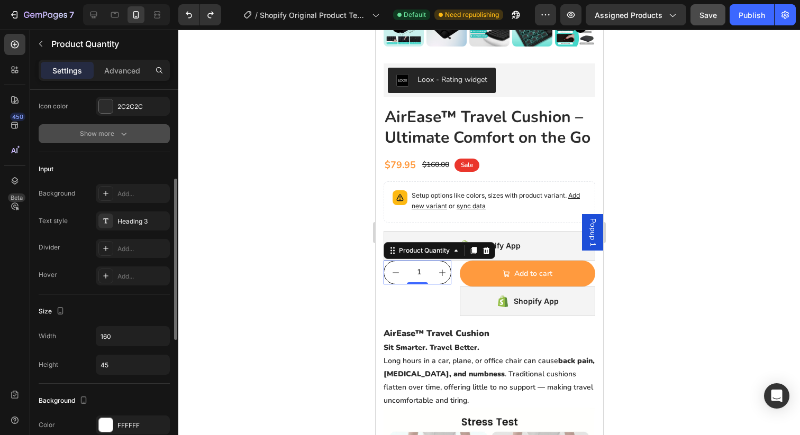
click at [111, 140] on button "Show more" at bounding box center [104, 133] width 131 height 19
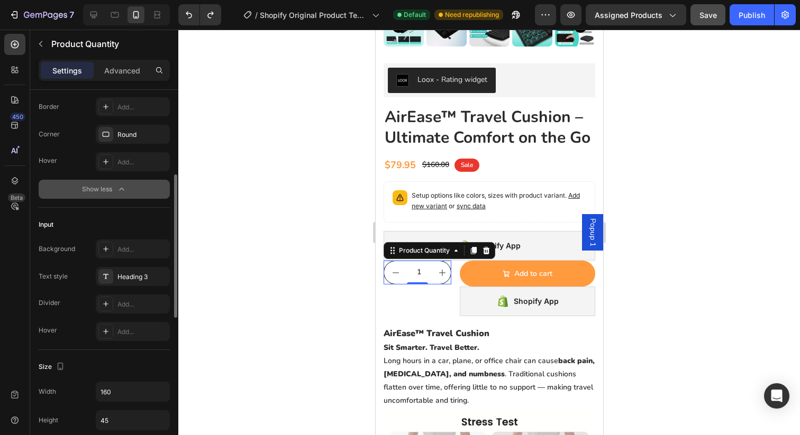
scroll to position [269, 0]
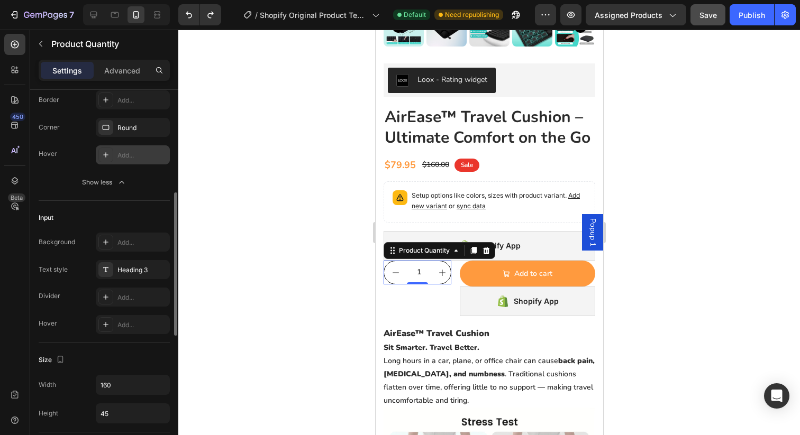
click at [131, 156] on div "Add..." at bounding box center [142, 156] width 50 height 10
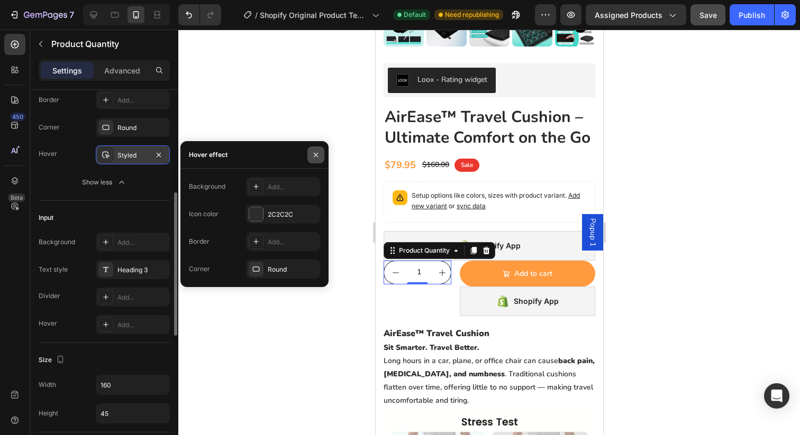
click at [320, 156] on button "button" at bounding box center [315, 155] width 17 height 17
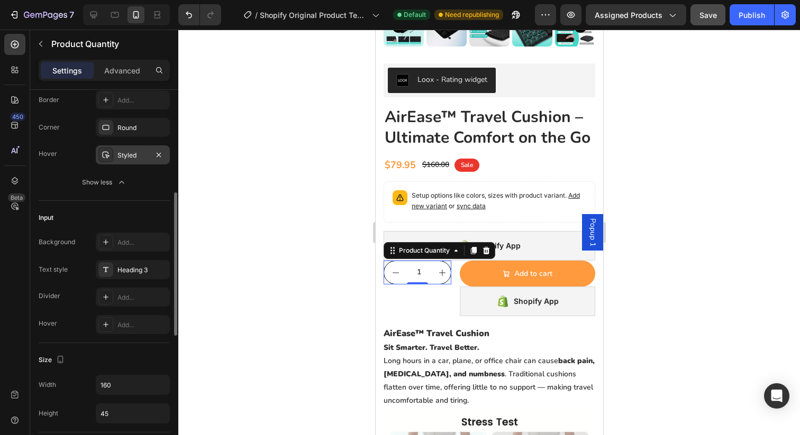
click at [126, 151] on div "Styled" at bounding box center [132, 156] width 31 height 10
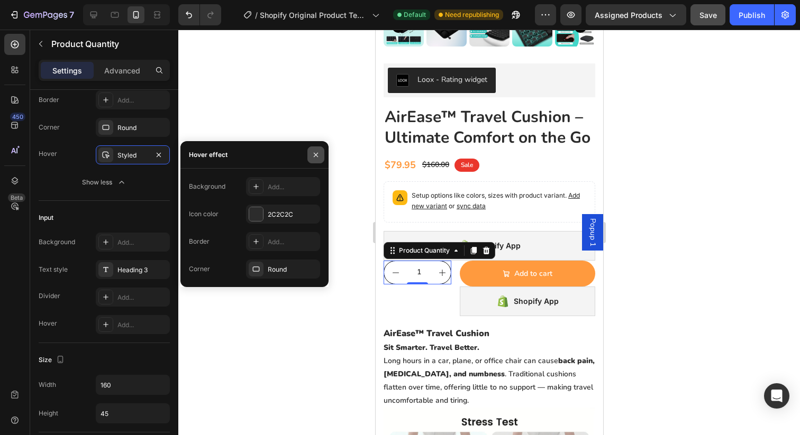
click at [317, 155] on icon "button" at bounding box center [316, 155] width 8 height 8
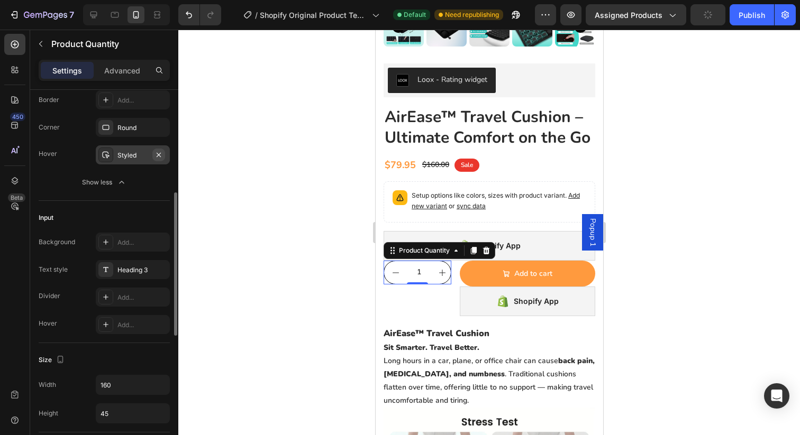
click at [159, 154] on icon "button" at bounding box center [158, 155] width 8 height 8
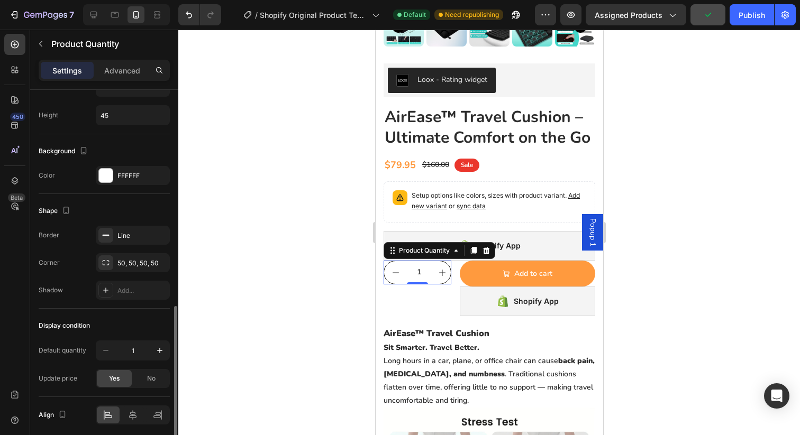
scroll to position [607, 0]
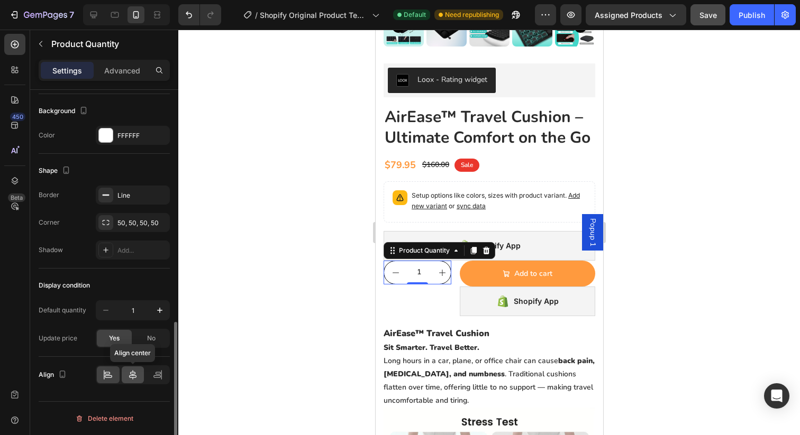
click at [131, 378] on icon at bounding box center [132, 375] width 7 height 10
click at [114, 375] on div at bounding box center [108, 375] width 23 height 17
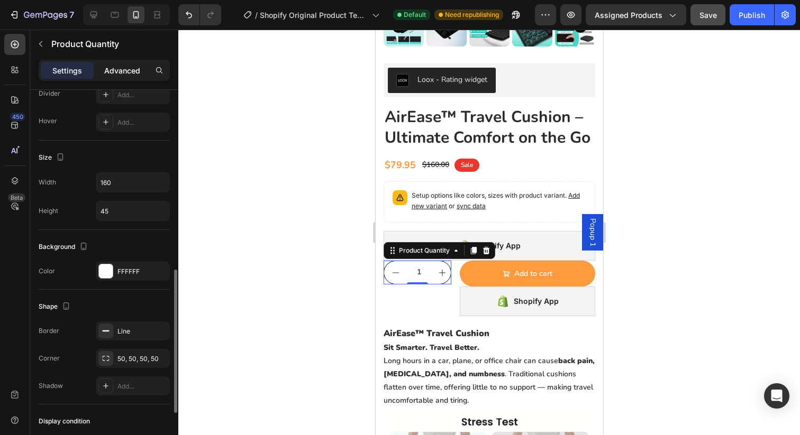
click at [130, 74] on p "Advanced" at bounding box center [122, 70] width 36 height 11
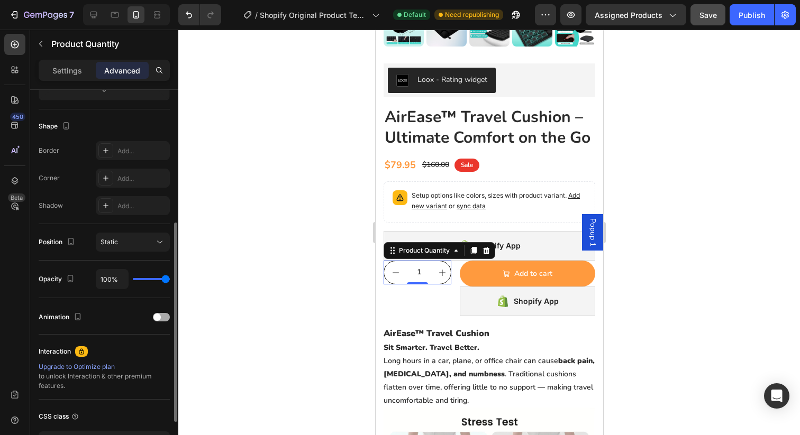
scroll to position [250, 0]
click at [144, 240] on div "Static" at bounding box center [128, 245] width 54 height 10
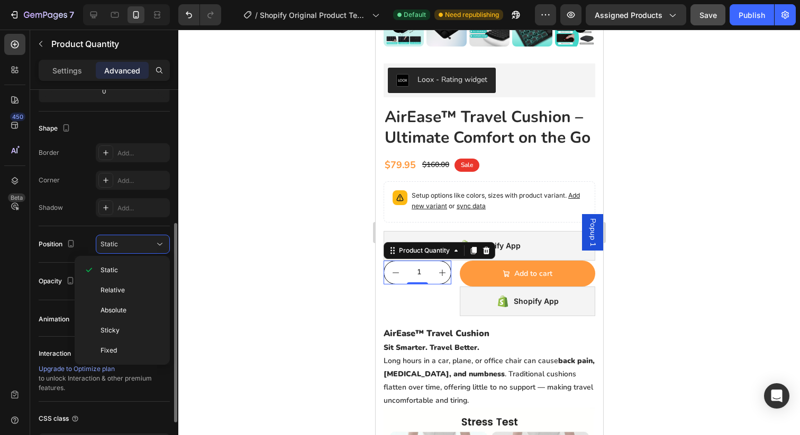
click at [144, 240] on div "Static" at bounding box center [128, 245] width 54 height 10
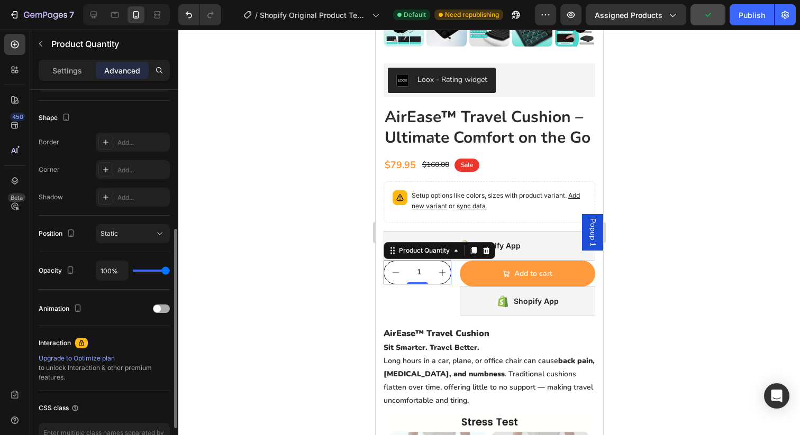
scroll to position [265, 0]
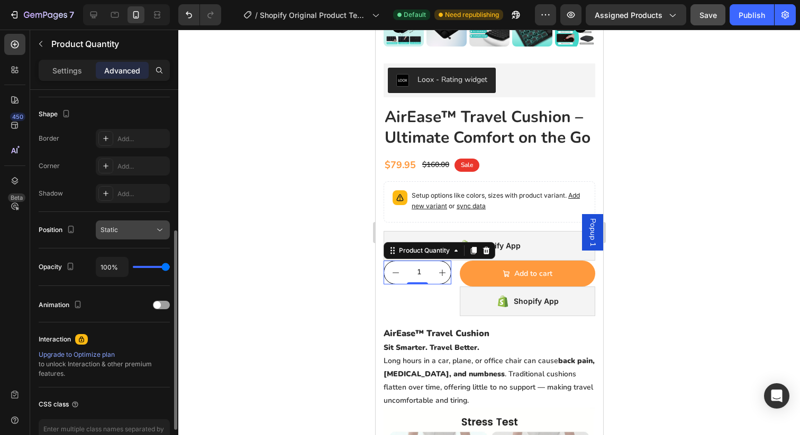
click at [144, 231] on div "Static" at bounding box center [128, 230] width 54 height 10
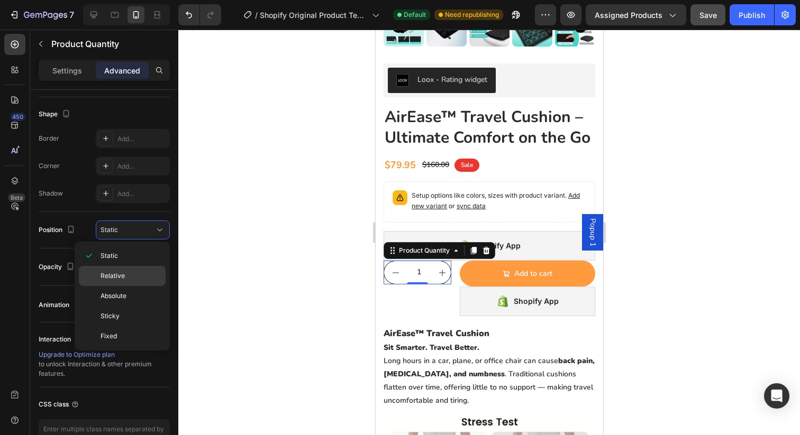
click at [130, 275] on p "Relative" at bounding box center [131, 276] width 60 height 10
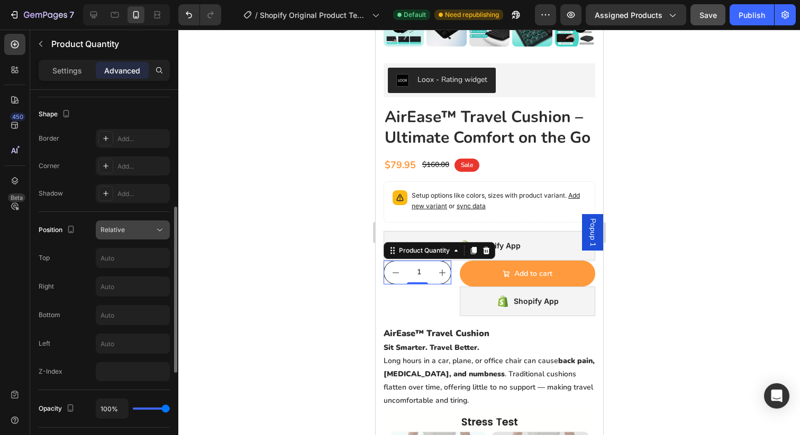
click at [137, 229] on div "Relative" at bounding box center [128, 230] width 54 height 10
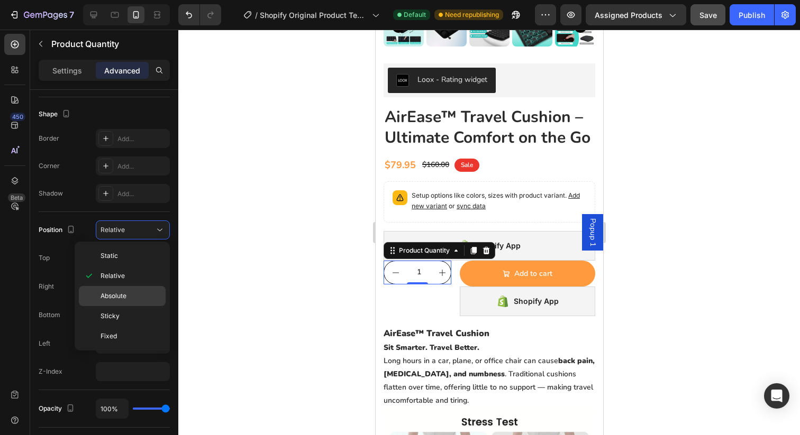
click at [121, 295] on span "Absolute" at bounding box center [114, 297] width 26 height 10
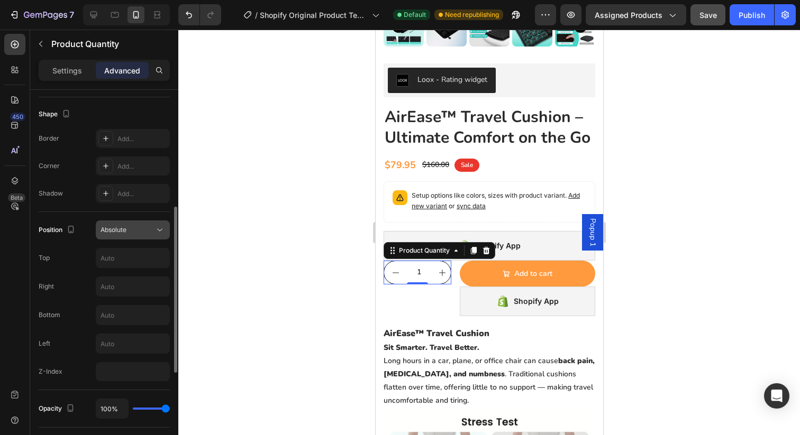
click at [122, 233] on span "Absolute" at bounding box center [114, 230] width 26 height 8
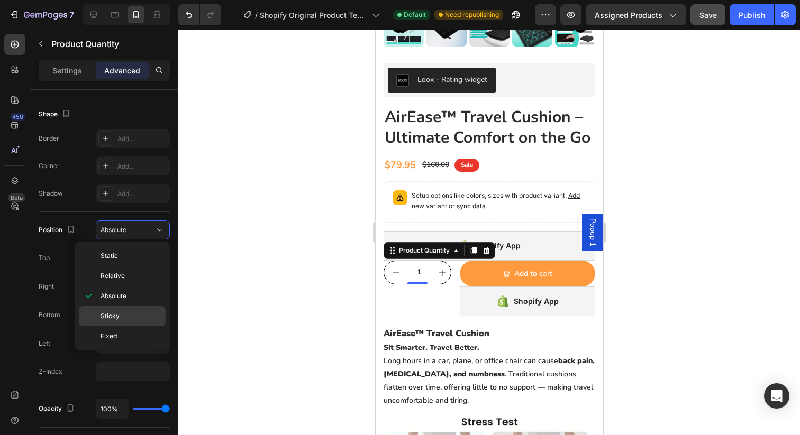
click at [124, 312] on p "Sticky" at bounding box center [131, 317] width 60 height 10
type input "0"
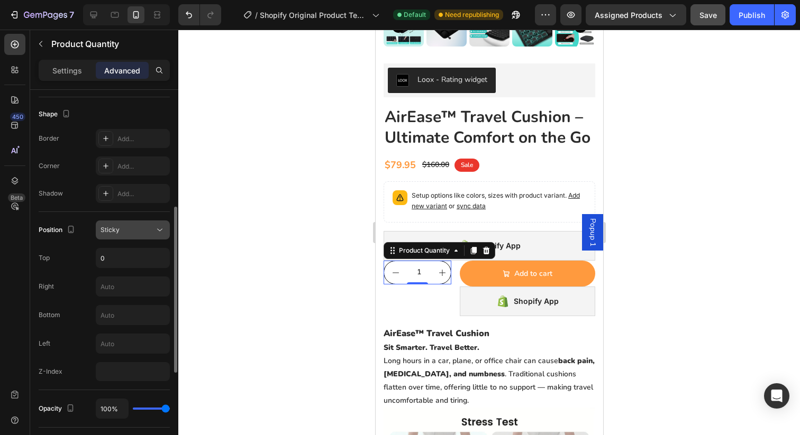
click at [125, 231] on div "Sticky" at bounding box center [128, 230] width 54 height 10
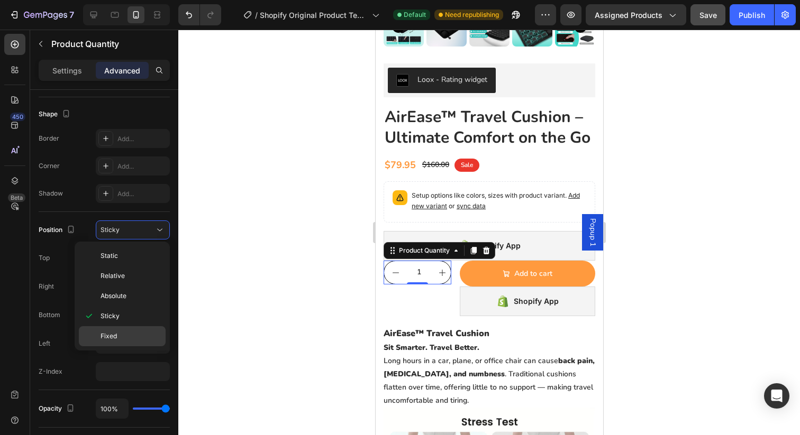
click at [120, 339] on p "Fixed" at bounding box center [131, 337] width 60 height 10
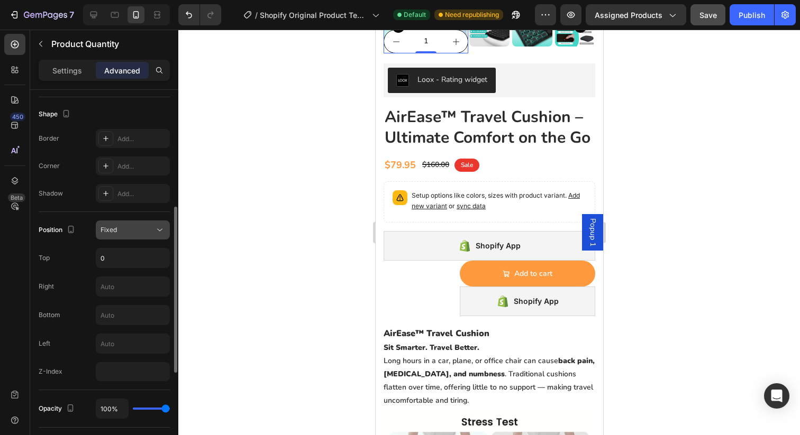
click at [125, 238] on button "Fixed" at bounding box center [133, 230] width 74 height 19
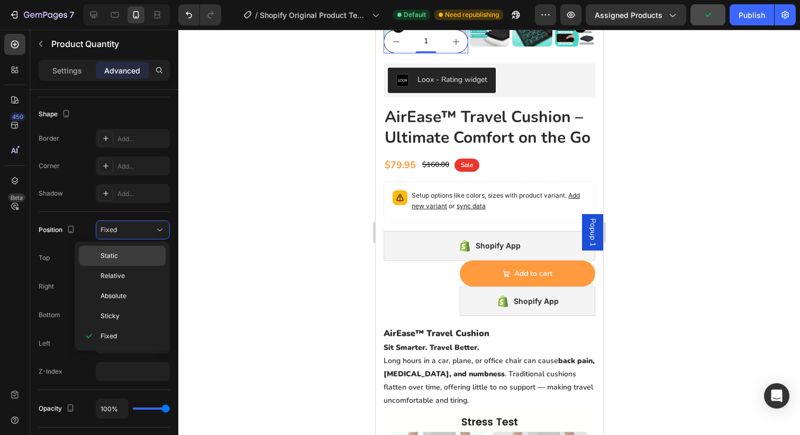
click at [122, 251] on p "Static" at bounding box center [131, 256] width 60 height 10
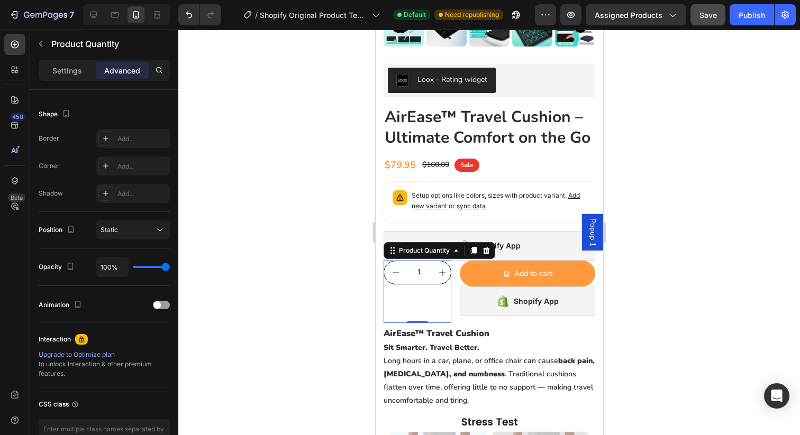
click at [311, 259] on div at bounding box center [489, 233] width 622 height 406
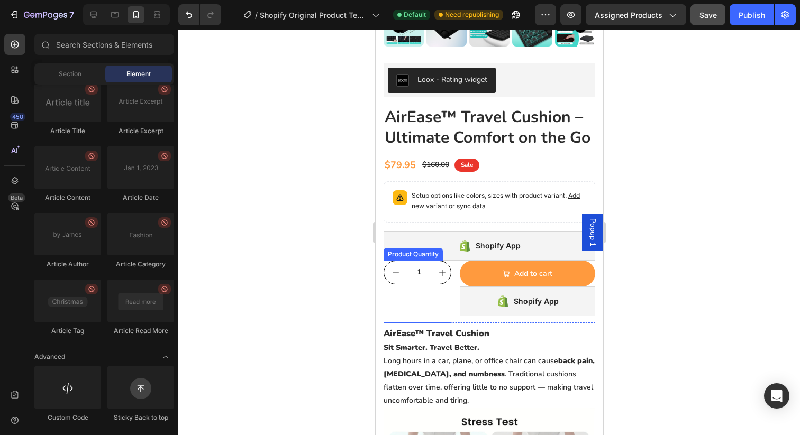
click at [405, 276] on button "decrement" at bounding box center [395, 272] width 23 height 23
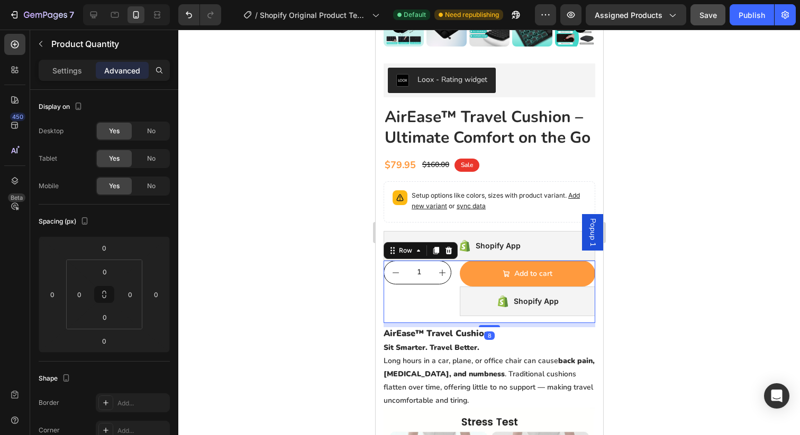
click at [413, 304] on div "1 Product Quantity" at bounding box center [417, 292] width 68 height 62
click at [410, 277] on input "1" at bounding box center [418, 272] width 24 height 23
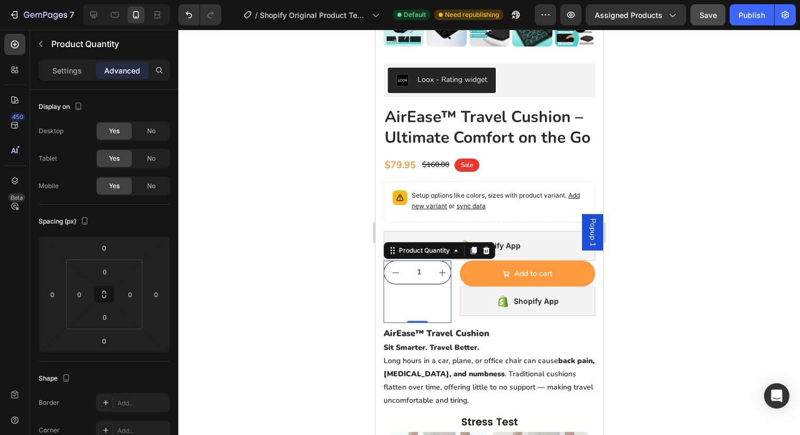
click at [325, 268] on div at bounding box center [489, 233] width 622 height 406
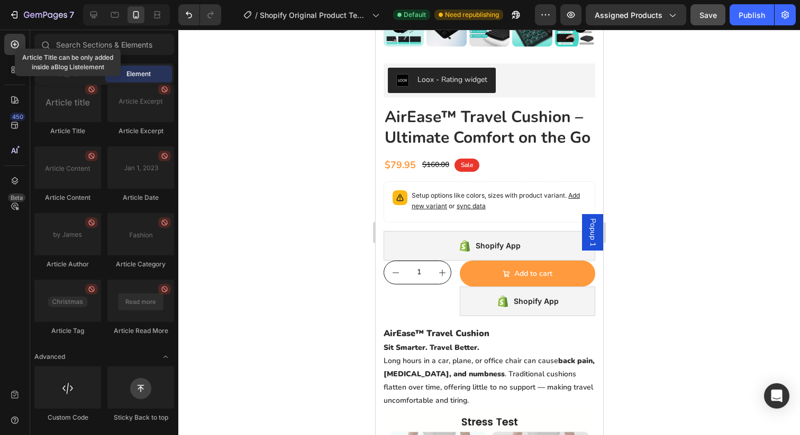
click at [69, 74] on span "Section" at bounding box center [70, 74] width 23 height 10
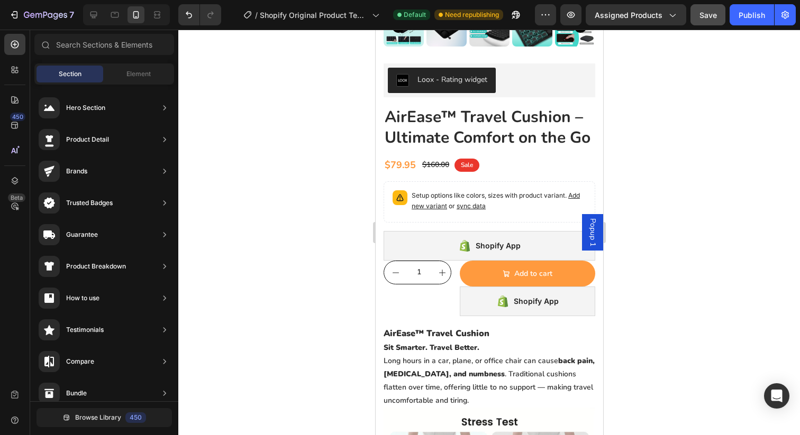
click at [330, 188] on div at bounding box center [489, 233] width 622 height 406
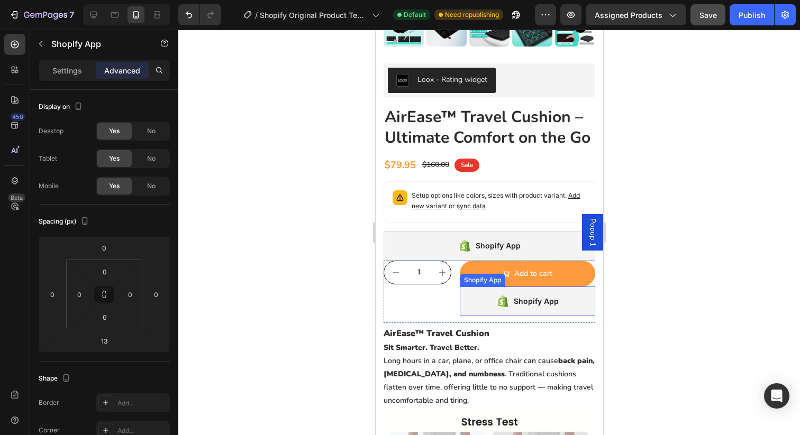
click at [511, 302] on div "Shopify App" at bounding box center [527, 301] width 62 height 15
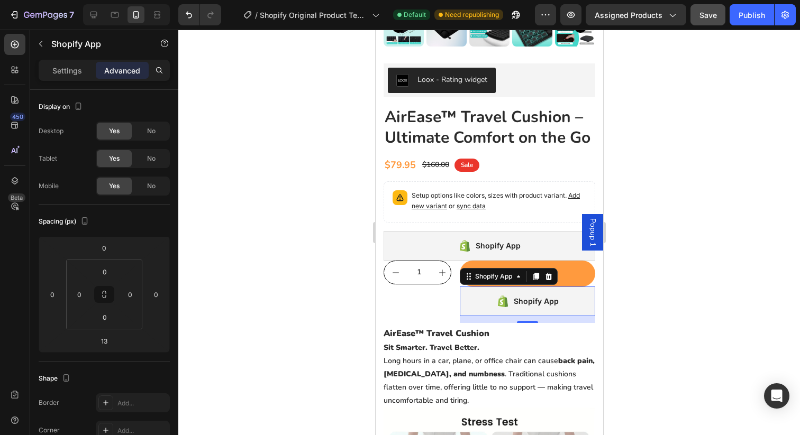
click at [283, 398] on div at bounding box center [489, 233] width 622 height 406
